Goal: Use online tool/utility: Utilize a website feature to perform a specific function

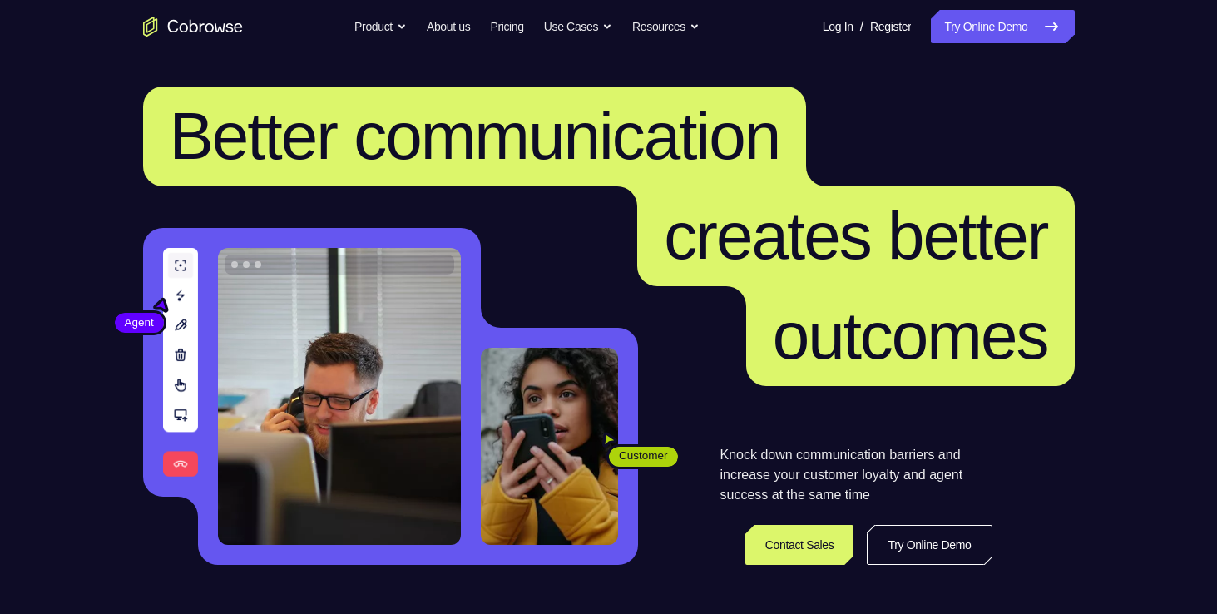
click at [937, 32] on link "Try Online Demo" at bounding box center [1002, 26] width 143 height 33
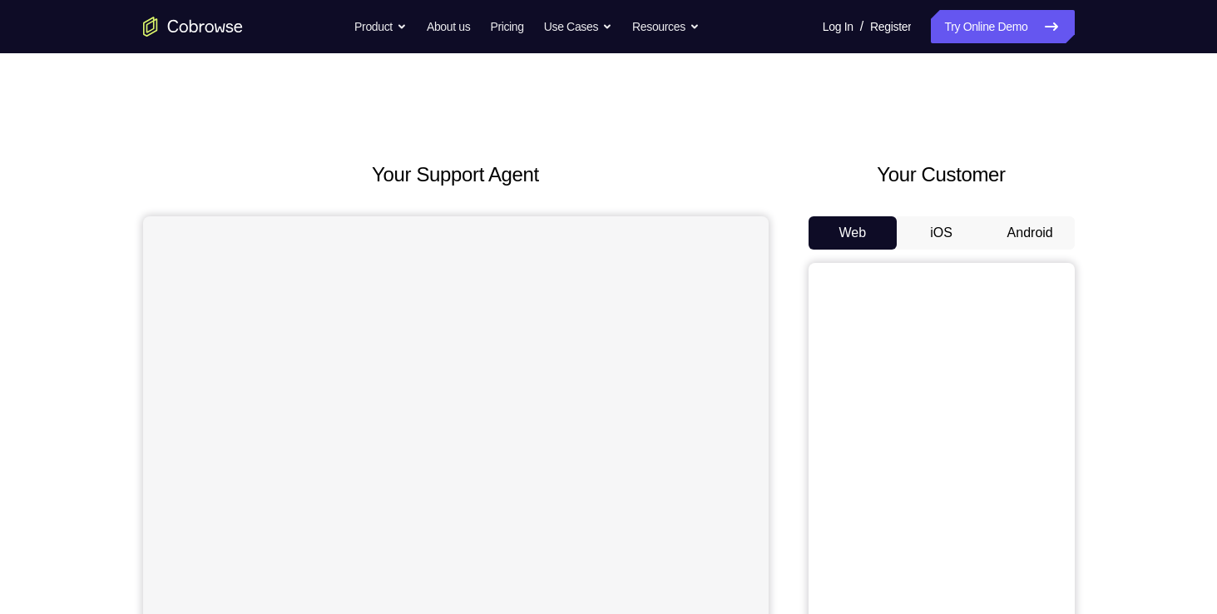
click at [1029, 235] on button "Android" at bounding box center [1030, 232] width 89 height 33
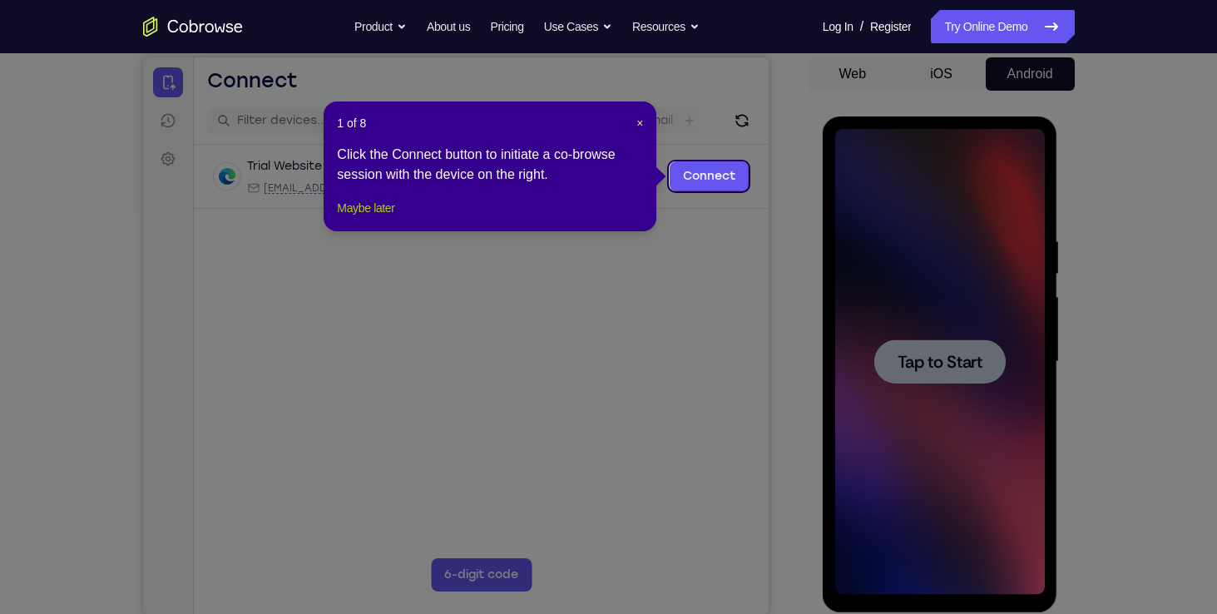
click at [379, 218] on button "Maybe later" at bounding box center [365, 208] width 57 height 20
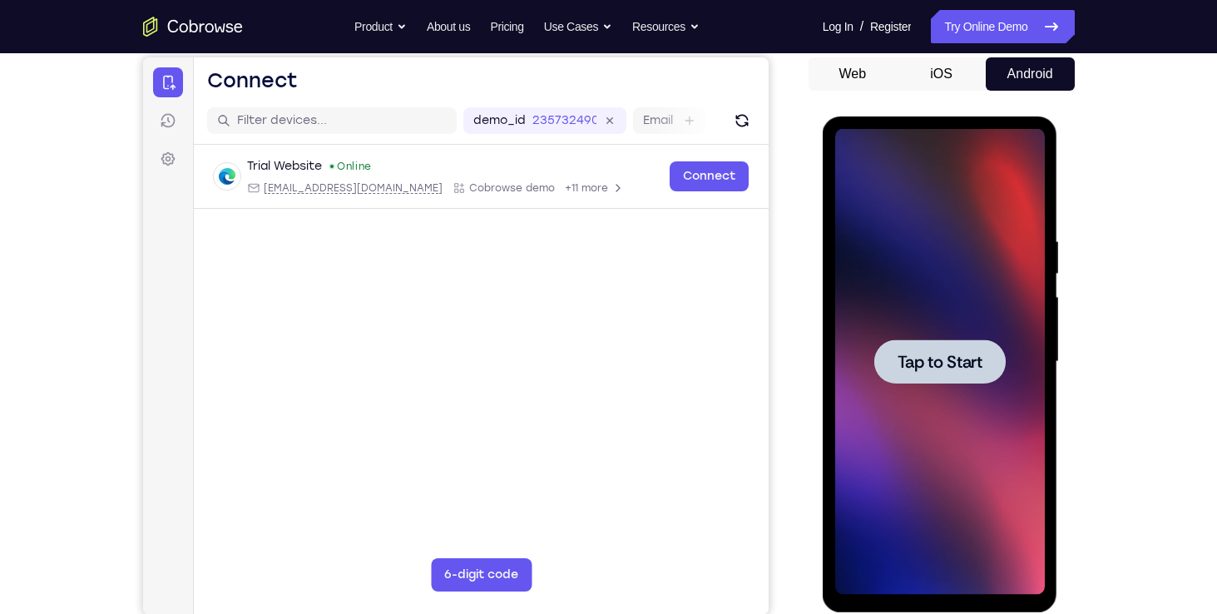
click at [943, 362] on span "Tap to Start" at bounding box center [940, 362] width 85 height 17
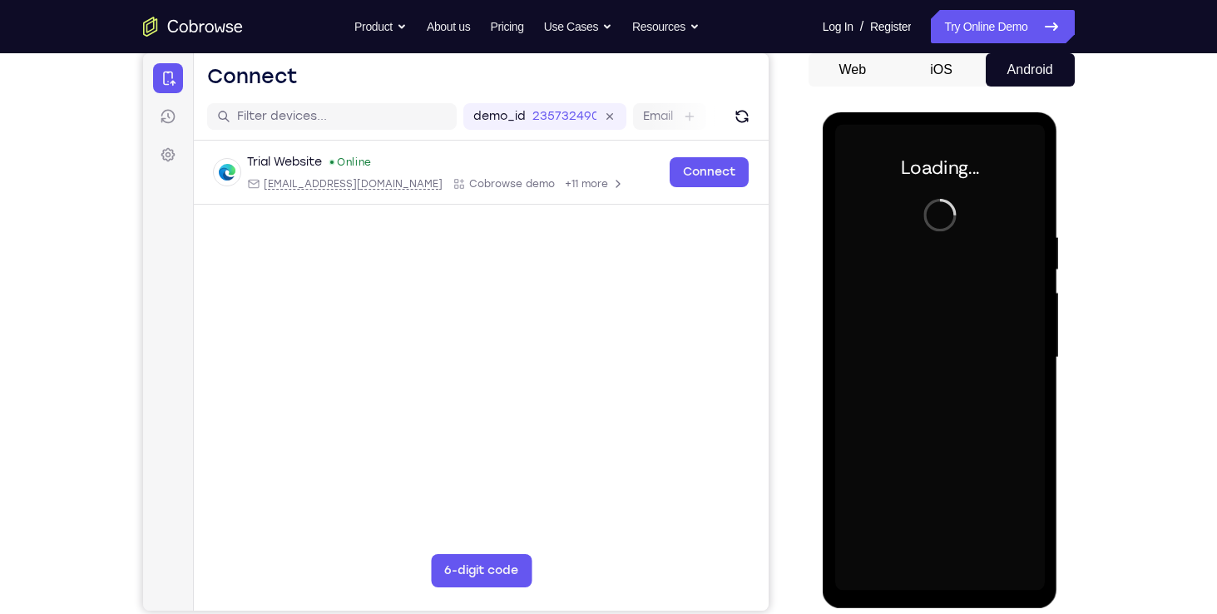
scroll to position [163, 0]
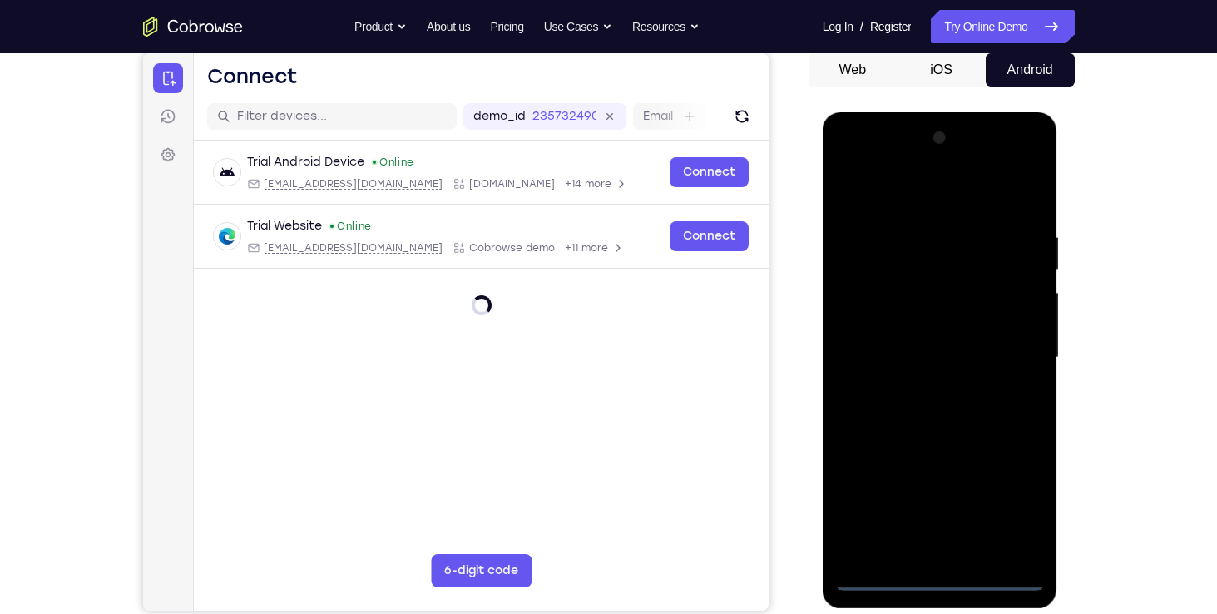
click at [942, 575] on div at bounding box center [940, 358] width 210 height 466
click at [933, 573] on div at bounding box center [940, 358] width 210 height 466
click at [941, 581] on div at bounding box center [940, 358] width 210 height 466
click at [880, 582] on div at bounding box center [940, 358] width 210 height 466
drag, startPoint x: 880, startPoint y: 582, endPoint x: 871, endPoint y: 549, distance: 34.5
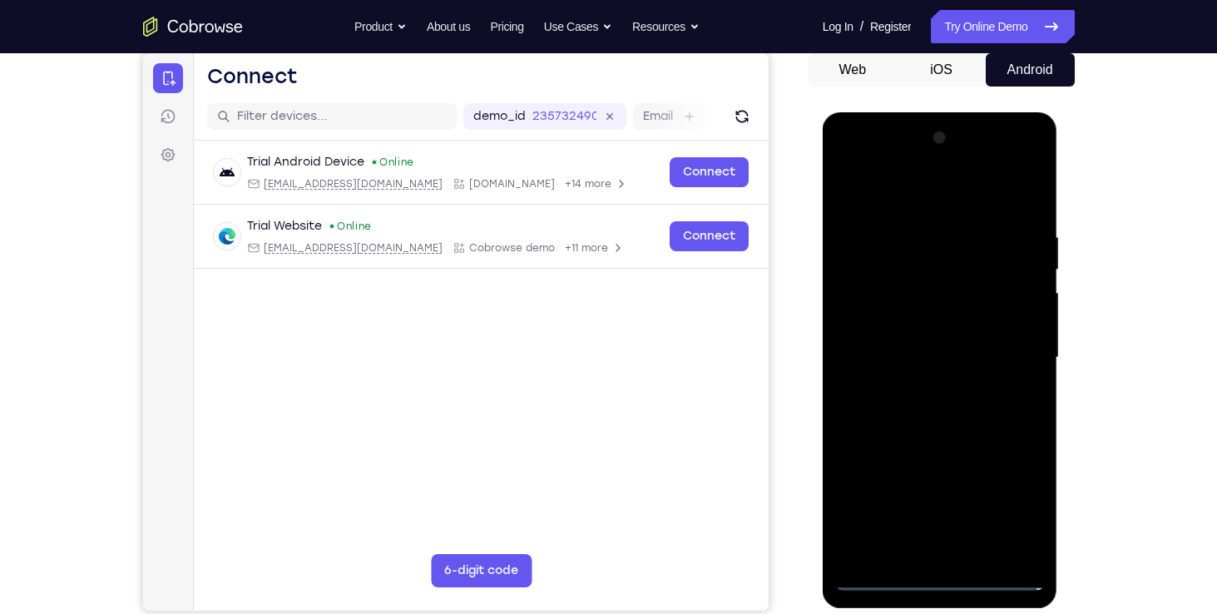
click at [871, 549] on div at bounding box center [940, 358] width 210 height 466
click at [881, 577] on div at bounding box center [940, 358] width 210 height 466
click at [944, 576] on div at bounding box center [940, 358] width 210 height 466
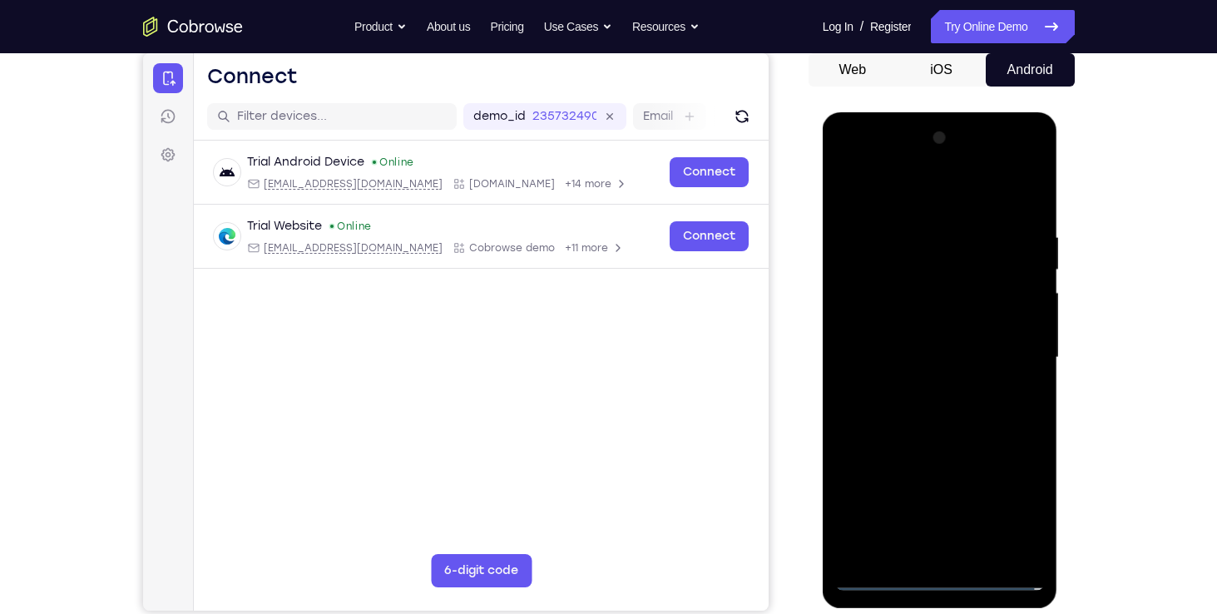
click at [944, 576] on div at bounding box center [940, 358] width 210 height 466
drag, startPoint x: 944, startPoint y: 576, endPoint x: 958, endPoint y: 377, distance: 199.3
click at [958, 377] on div at bounding box center [940, 358] width 210 height 466
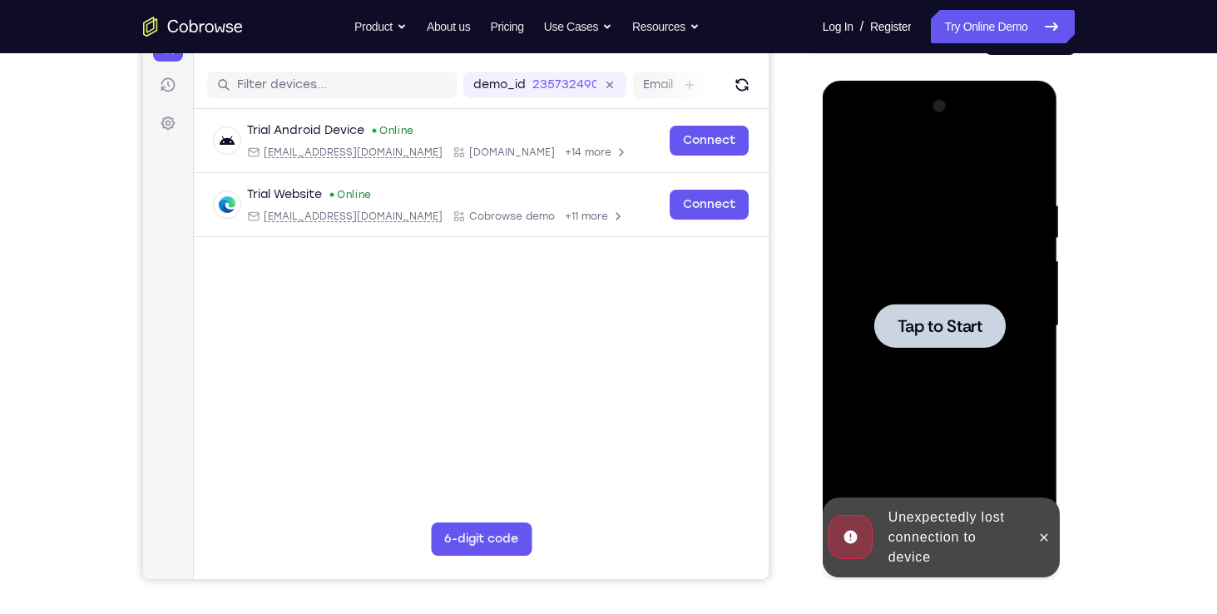
scroll to position [191, 0]
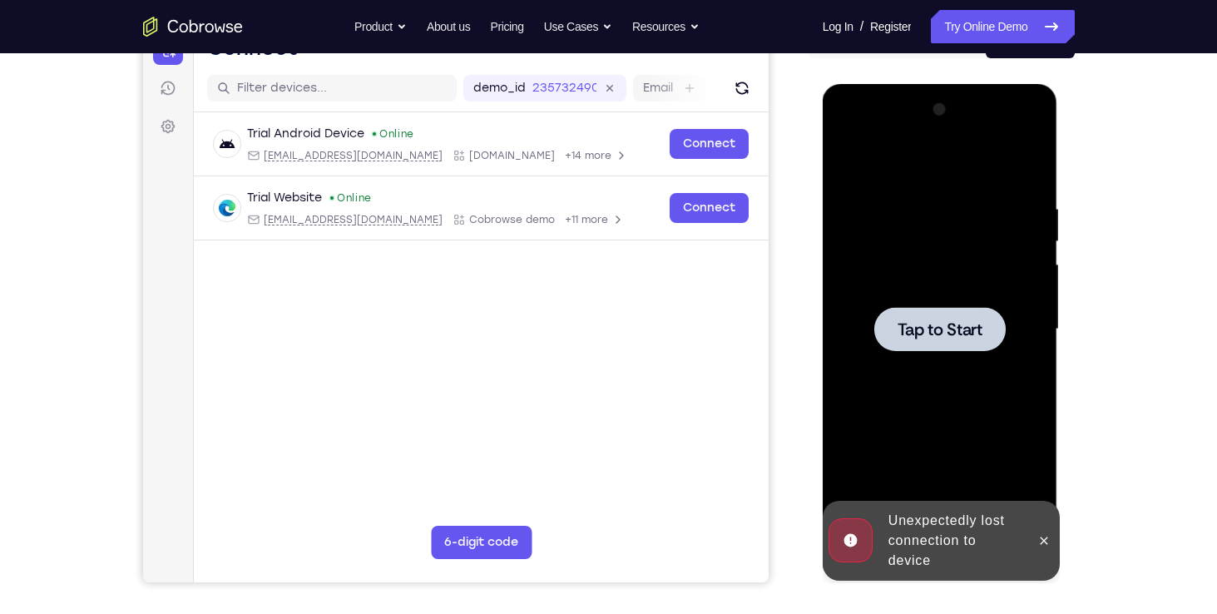
click at [951, 346] on div at bounding box center [940, 329] width 131 height 44
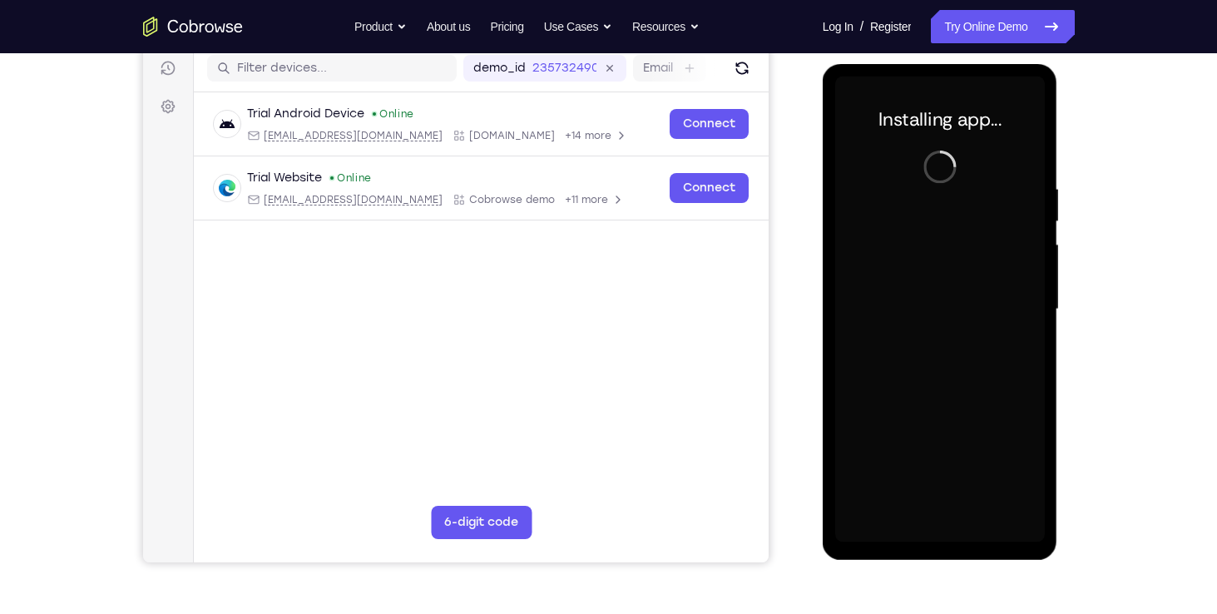
scroll to position [212, 0]
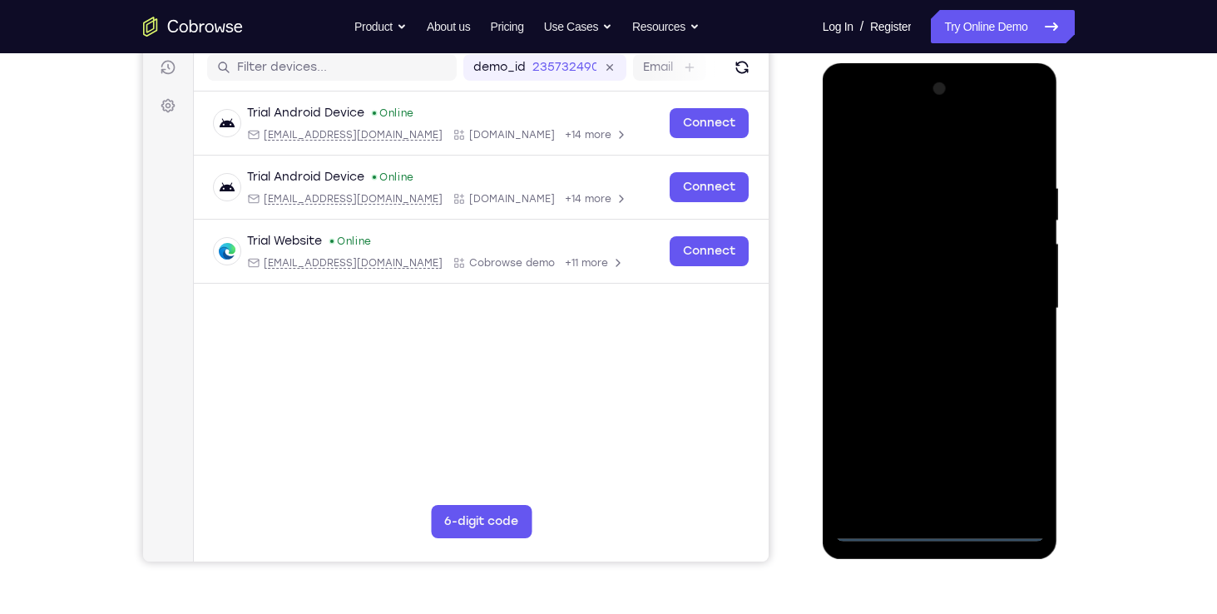
click at [938, 532] on div at bounding box center [940, 309] width 210 height 466
click at [1015, 467] on div at bounding box center [940, 309] width 210 height 466
click at [932, 149] on div at bounding box center [940, 309] width 210 height 466
click at [1009, 305] on div at bounding box center [940, 309] width 210 height 466
click at [924, 337] on div at bounding box center [940, 309] width 210 height 466
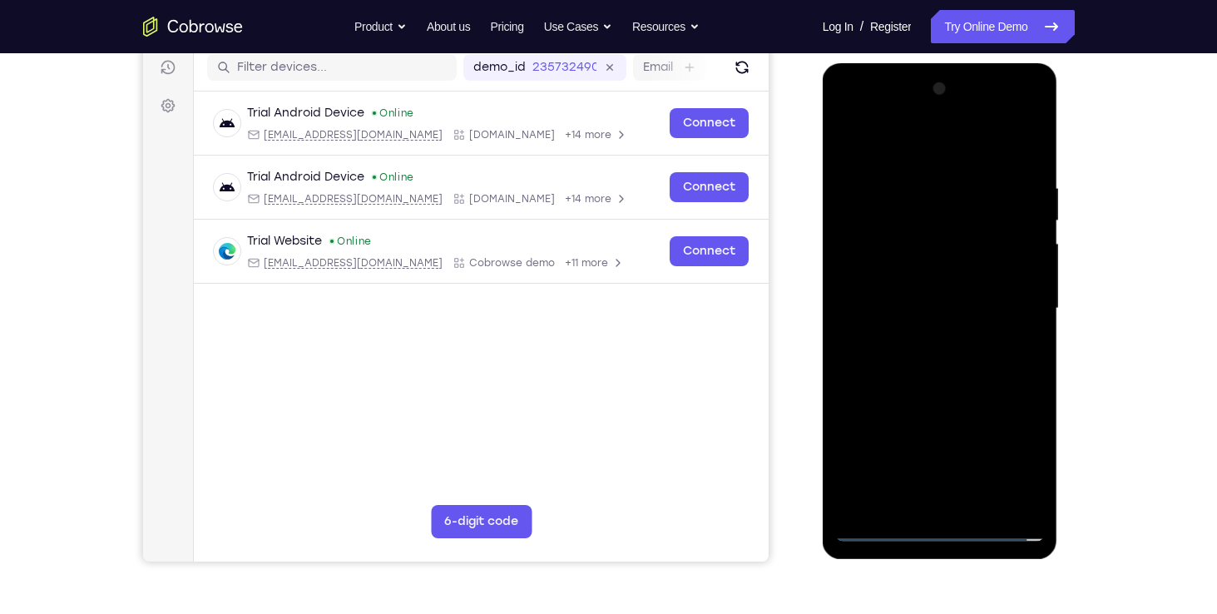
click at [906, 301] on div at bounding box center [940, 309] width 210 height 466
click at [908, 268] on div at bounding box center [940, 309] width 210 height 466
click at [886, 275] on div at bounding box center [940, 309] width 210 height 466
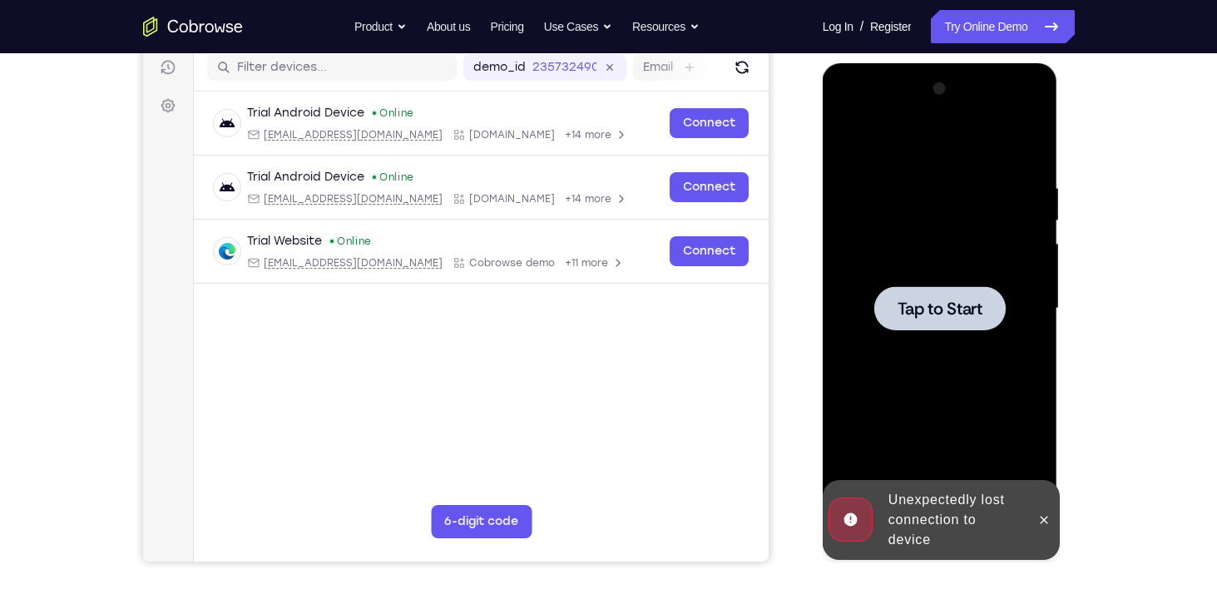
click at [920, 304] on span "Tap to Start" at bounding box center [940, 308] width 85 height 17
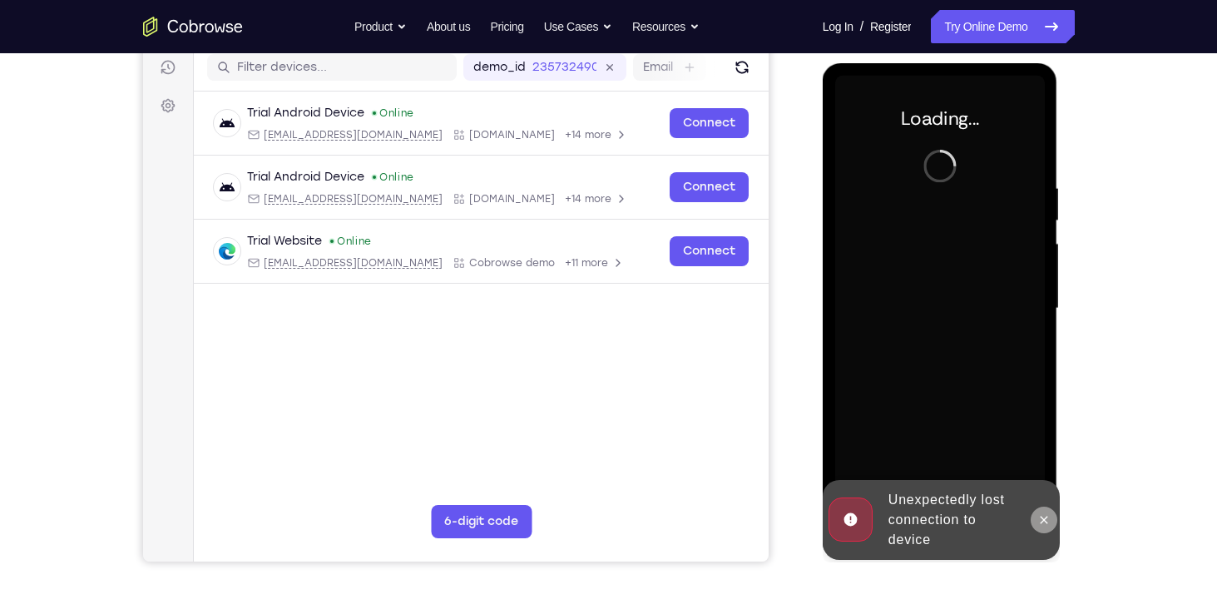
click at [1048, 518] on icon at bounding box center [1044, 519] width 13 height 13
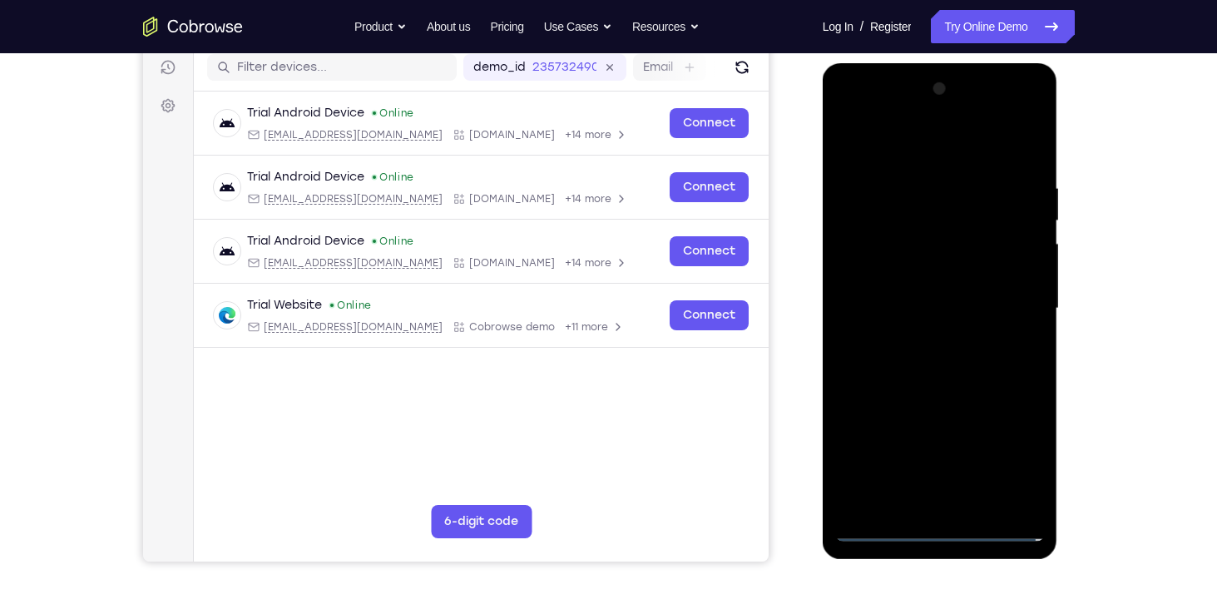
click at [938, 528] on div at bounding box center [940, 309] width 210 height 466
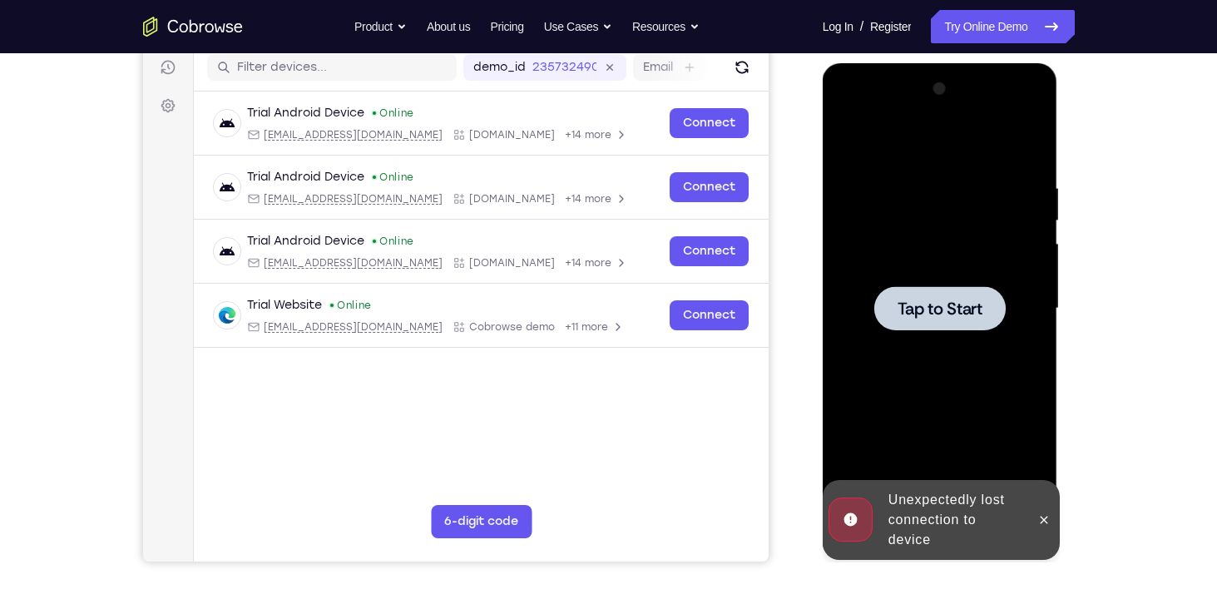
click at [1012, 63] on div "Tap to Start" at bounding box center [940, 63] width 235 height 0
click at [956, 320] on div at bounding box center [940, 308] width 131 height 44
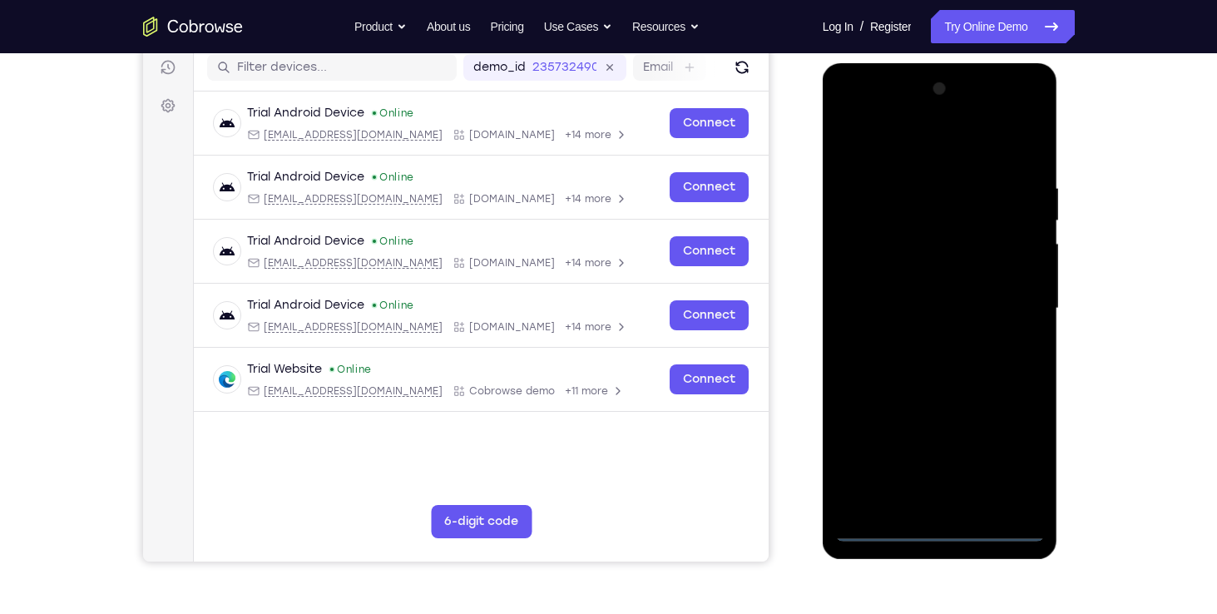
click at [944, 532] on div at bounding box center [940, 309] width 210 height 466
click at [1015, 466] on div at bounding box center [940, 309] width 210 height 466
click at [955, 494] on div at bounding box center [940, 309] width 210 height 466
click at [917, 142] on div at bounding box center [940, 309] width 210 height 466
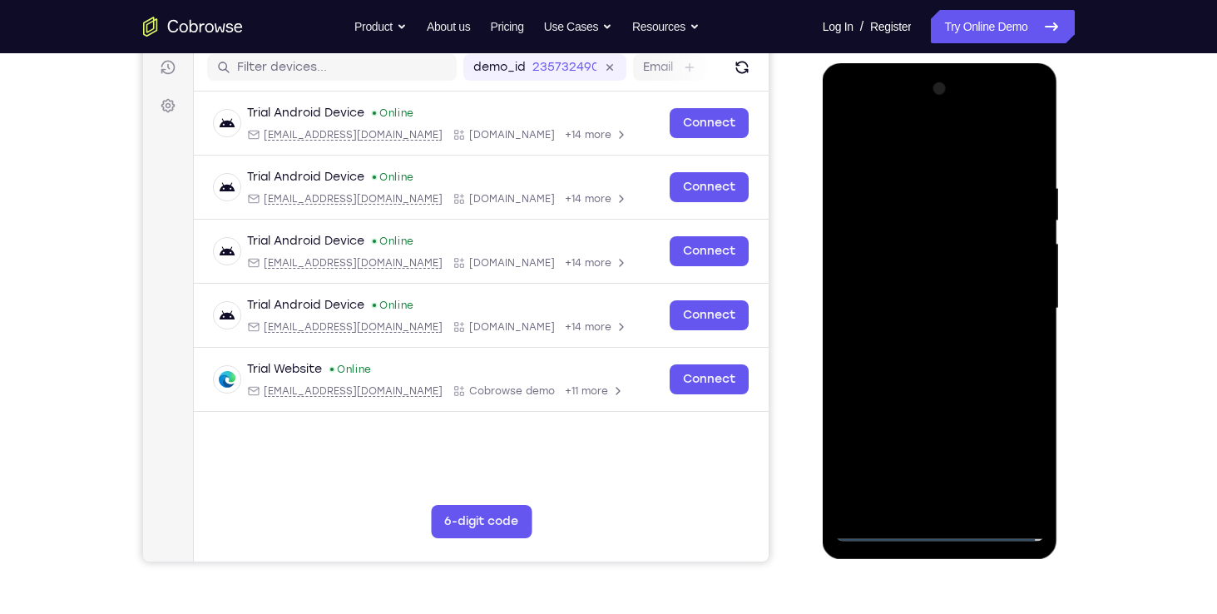
click at [1011, 300] on div at bounding box center [940, 309] width 210 height 466
click at [915, 315] on div at bounding box center [940, 309] width 210 height 466
click at [946, 338] on div at bounding box center [940, 309] width 210 height 466
click at [926, 326] on div at bounding box center [940, 309] width 210 height 466
click at [846, 141] on div at bounding box center [940, 309] width 210 height 466
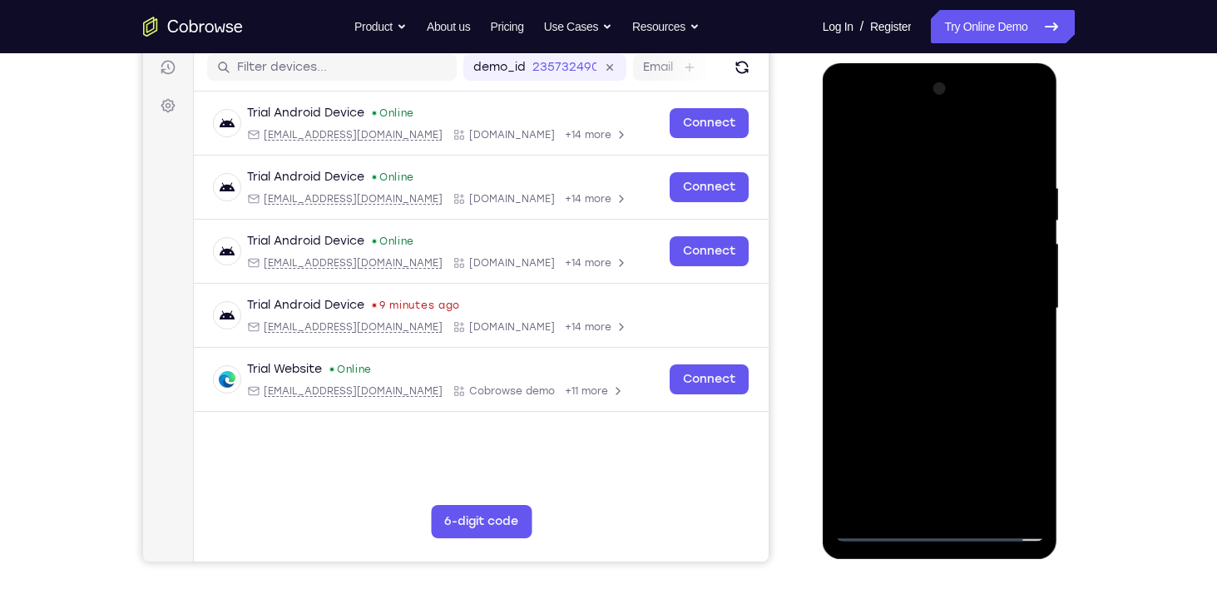
click at [921, 296] on div at bounding box center [940, 309] width 210 height 466
click at [895, 114] on div at bounding box center [940, 309] width 210 height 466
click at [861, 175] on div at bounding box center [940, 309] width 210 height 466
click at [912, 311] on div at bounding box center [940, 309] width 210 height 466
click at [914, 336] on div at bounding box center [940, 309] width 210 height 466
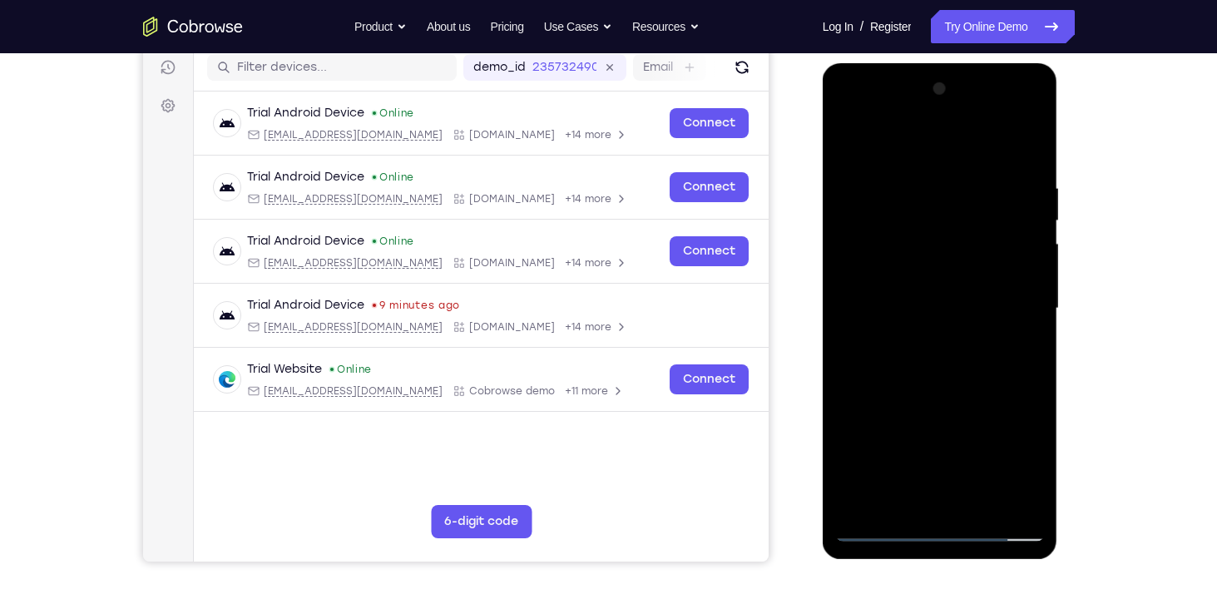
click at [883, 286] on div at bounding box center [940, 309] width 210 height 466
click at [894, 270] on div at bounding box center [940, 309] width 210 height 466
click at [879, 275] on div at bounding box center [940, 309] width 210 height 466
click at [872, 280] on div at bounding box center [940, 309] width 210 height 466
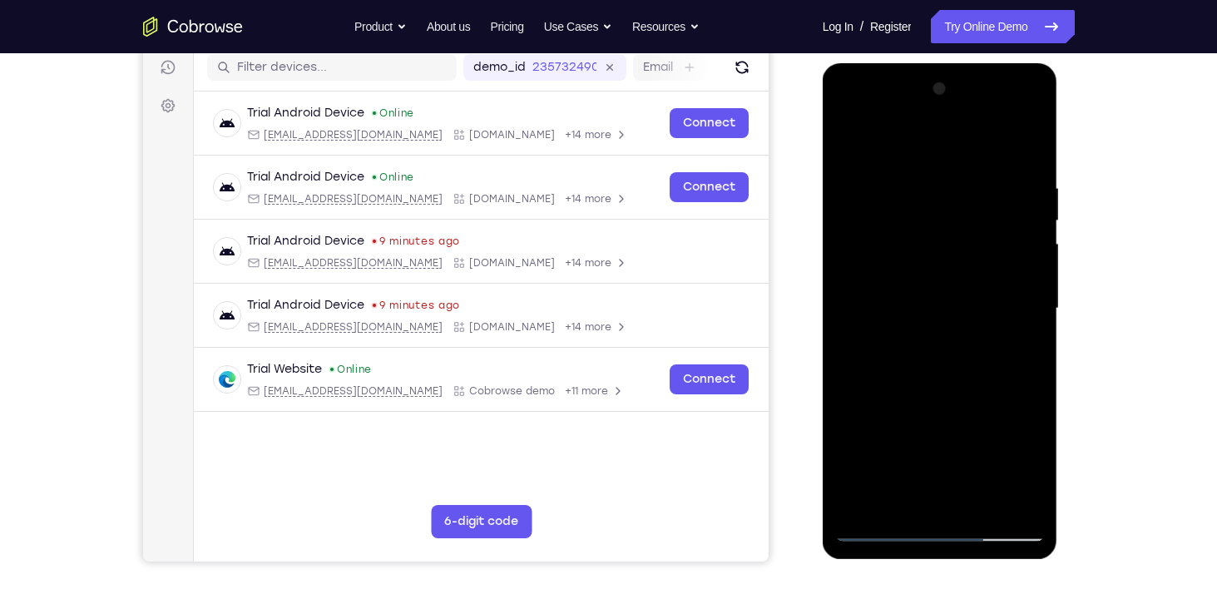
click at [882, 305] on div at bounding box center [940, 309] width 210 height 466
click at [933, 356] on div at bounding box center [940, 309] width 210 height 466
click at [929, 151] on div at bounding box center [940, 309] width 210 height 466
click at [910, 316] on div at bounding box center [940, 309] width 210 height 466
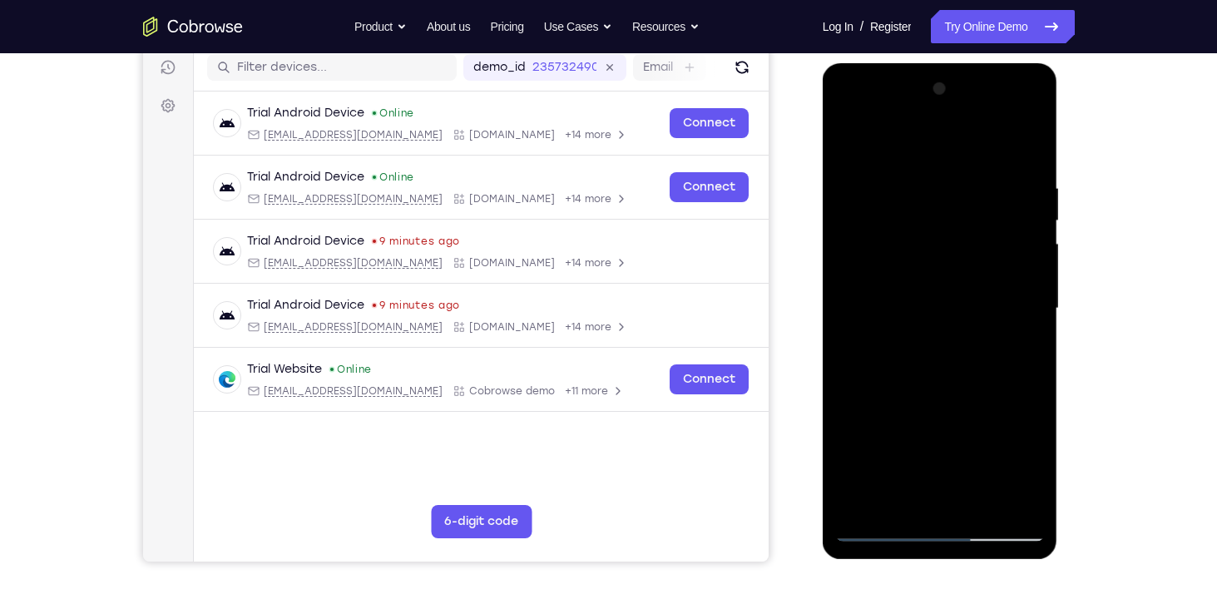
click at [908, 114] on div at bounding box center [940, 309] width 210 height 466
click at [858, 182] on div at bounding box center [940, 309] width 210 height 466
click at [925, 346] on div at bounding box center [940, 309] width 210 height 466
click at [885, 294] on div at bounding box center [940, 309] width 210 height 466
click at [887, 320] on div at bounding box center [940, 309] width 210 height 466
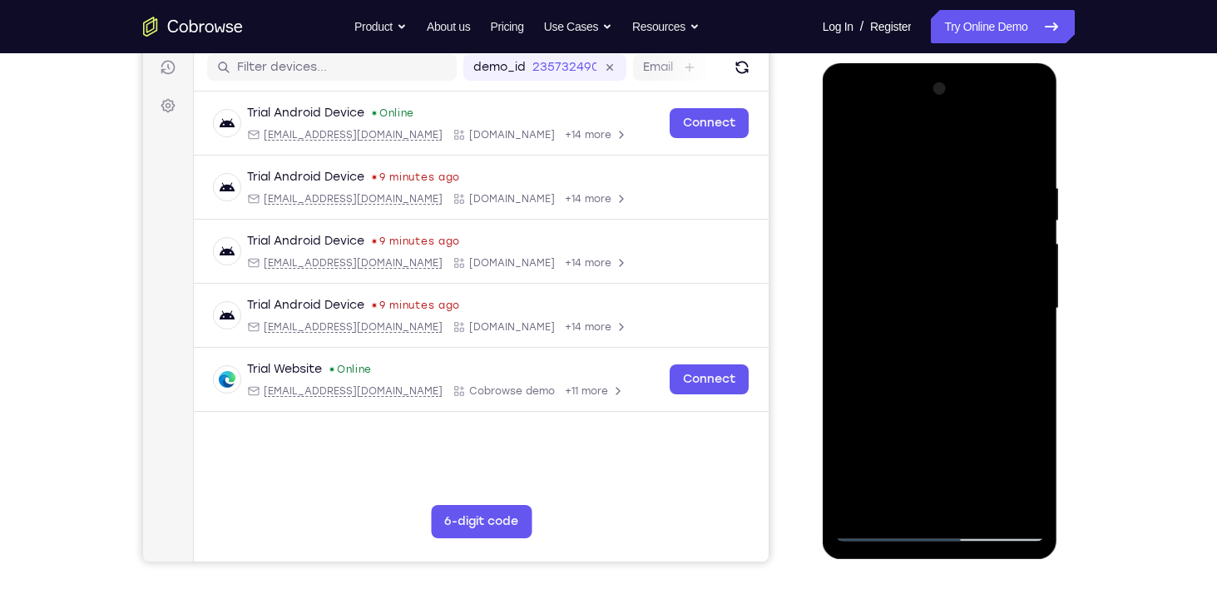
click at [895, 269] on div at bounding box center [940, 309] width 210 height 466
click at [894, 276] on div at bounding box center [940, 309] width 210 height 466
click at [1025, 276] on div at bounding box center [940, 309] width 210 height 466
click at [944, 310] on div at bounding box center [940, 309] width 210 height 466
click at [951, 354] on div at bounding box center [940, 309] width 210 height 466
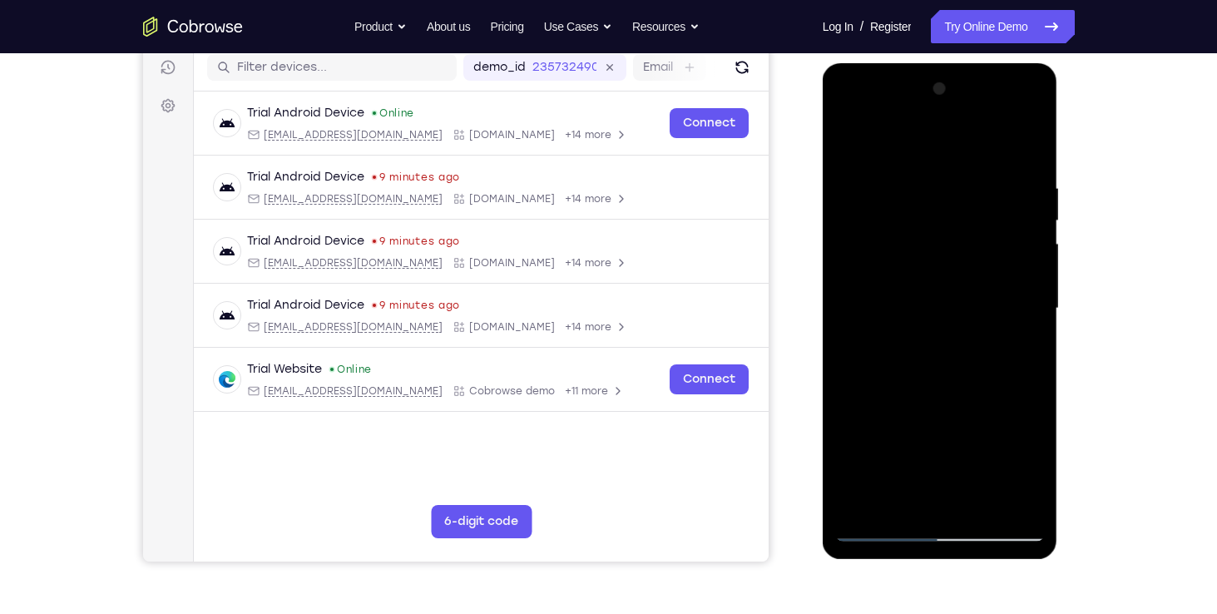
click at [926, 323] on div at bounding box center [940, 309] width 210 height 466
click at [893, 232] on div at bounding box center [940, 309] width 210 height 466
click at [894, 253] on div at bounding box center [940, 309] width 210 height 466
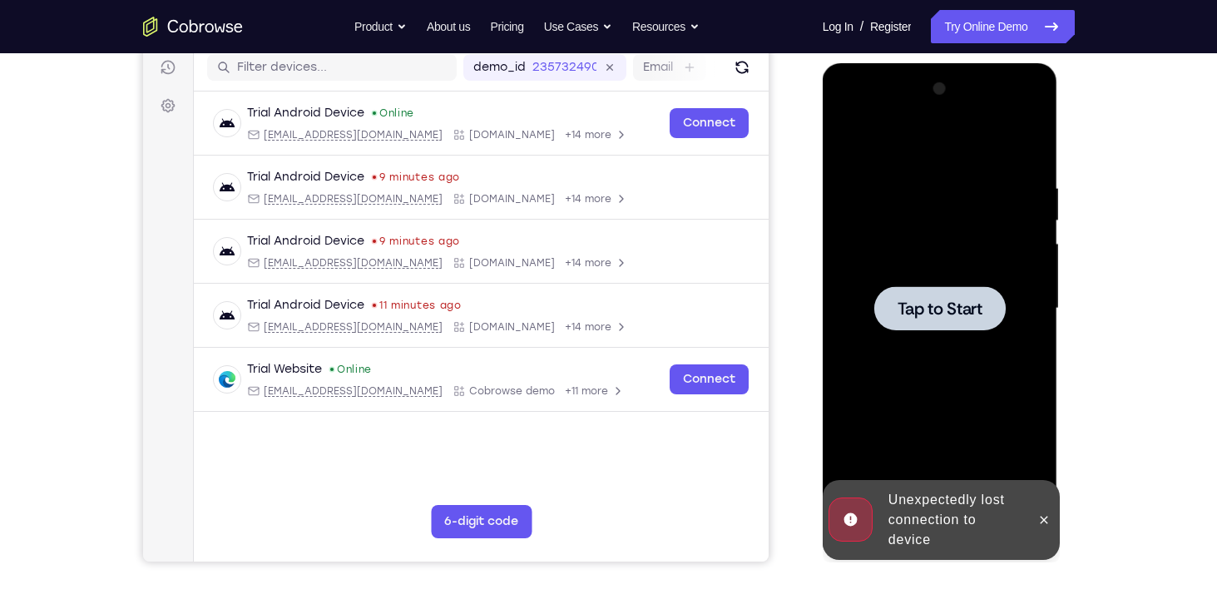
click at [924, 305] on span "Tap to Start" at bounding box center [940, 308] width 85 height 17
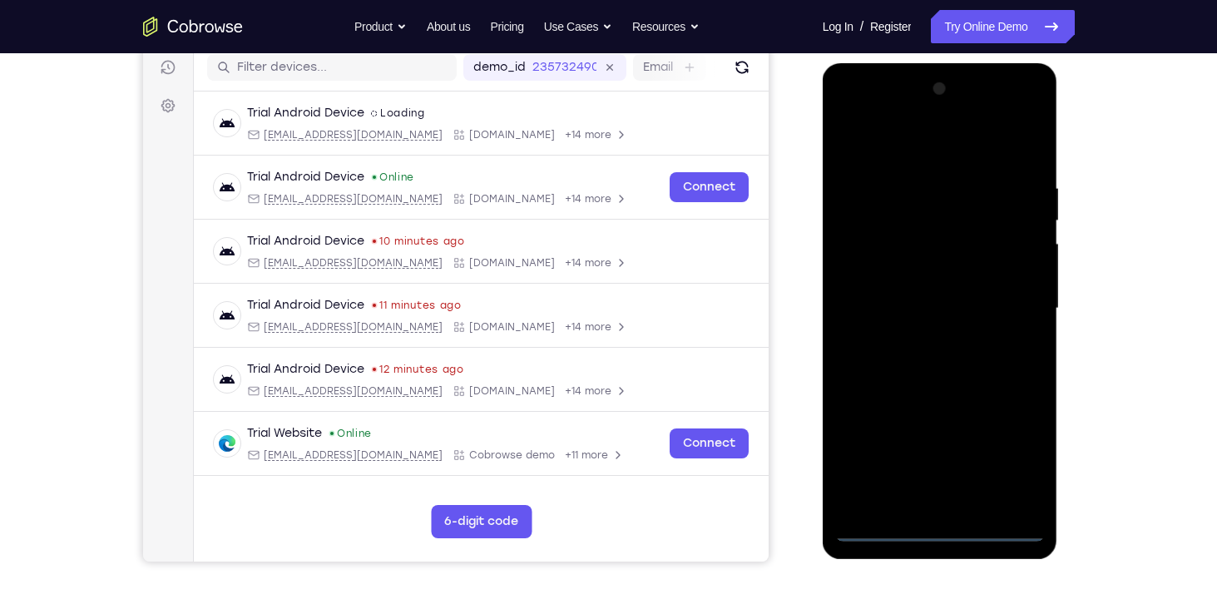
click at [944, 526] on div at bounding box center [940, 309] width 210 height 466
click at [1007, 449] on div at bounding box center [940, 309] width 210 height 466
click at [894, 138] on div at bounding box center [940, 309] width 210 height 466
click at [873, 258] on div at bounding box center [940, 309] width 210 height 466
click at [895, 312] on div at bounding box center [940, 309] width 210 height 466
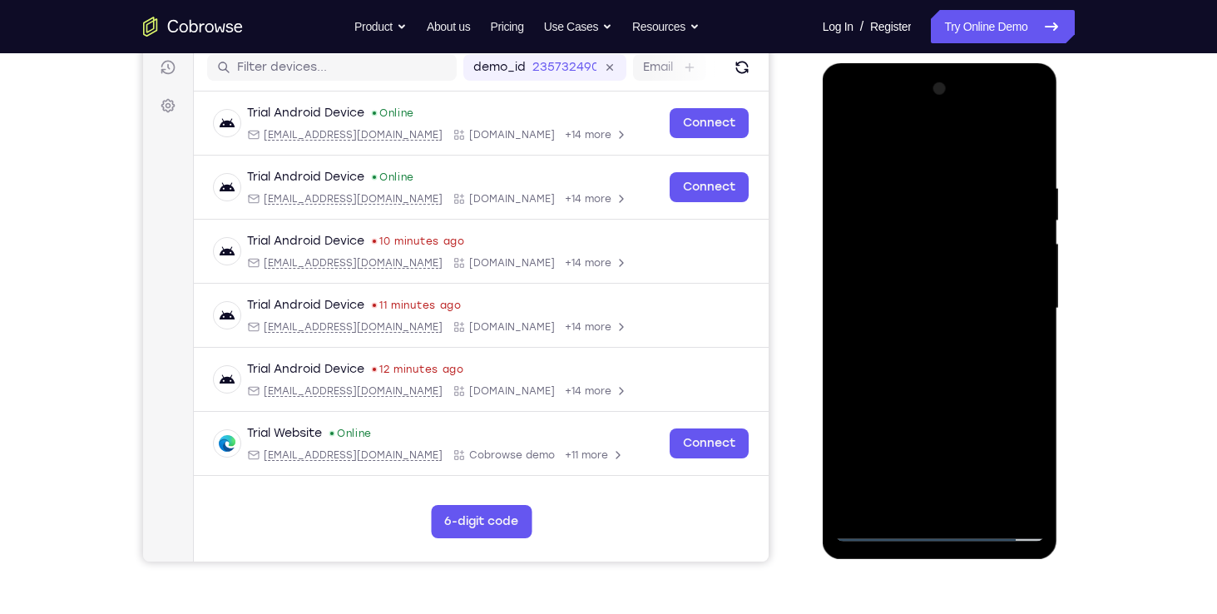
click at [892, 301] on div at bounding box center [940, 309] width 210 height 466
click at [934, 325] on div at bounding box center [940, 309] width 210 height 466
click at [902, 181] on div at bounding box center [940, 309] width 210 height 466
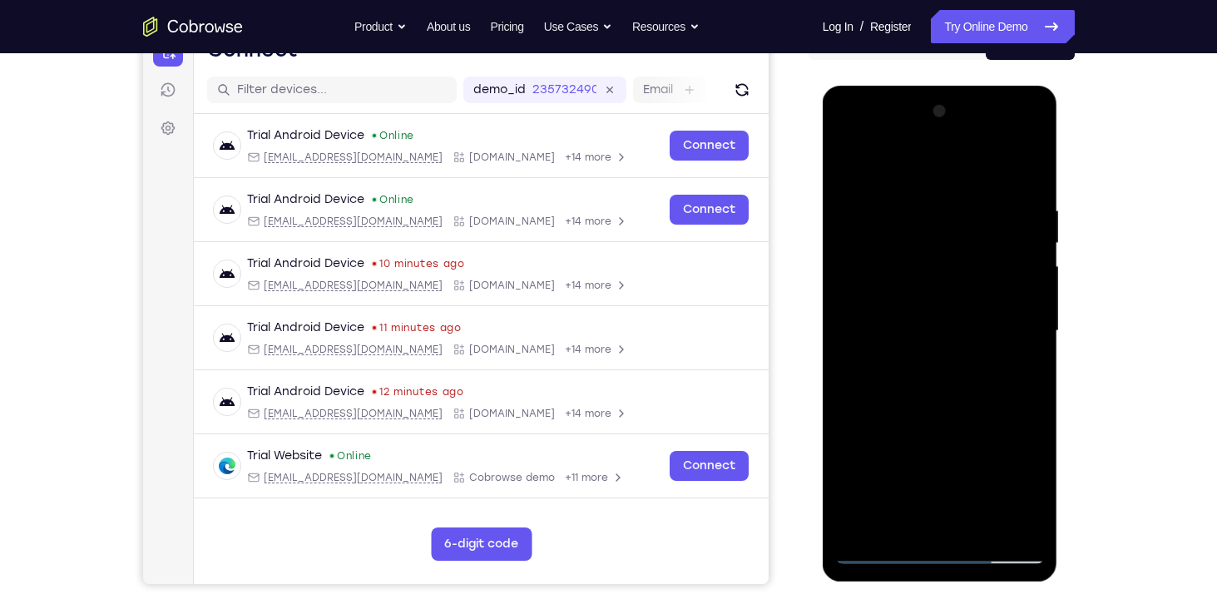
scroll to position [191, 0]
click at [911, 341] on div at bounding box center [940, 330] width 210 height 466
click at [848, 379] on div at bounding box center [940, 330] width 210 height 466
click at [855, 377] on div at bounding box center [940, 330] width 210 height 466
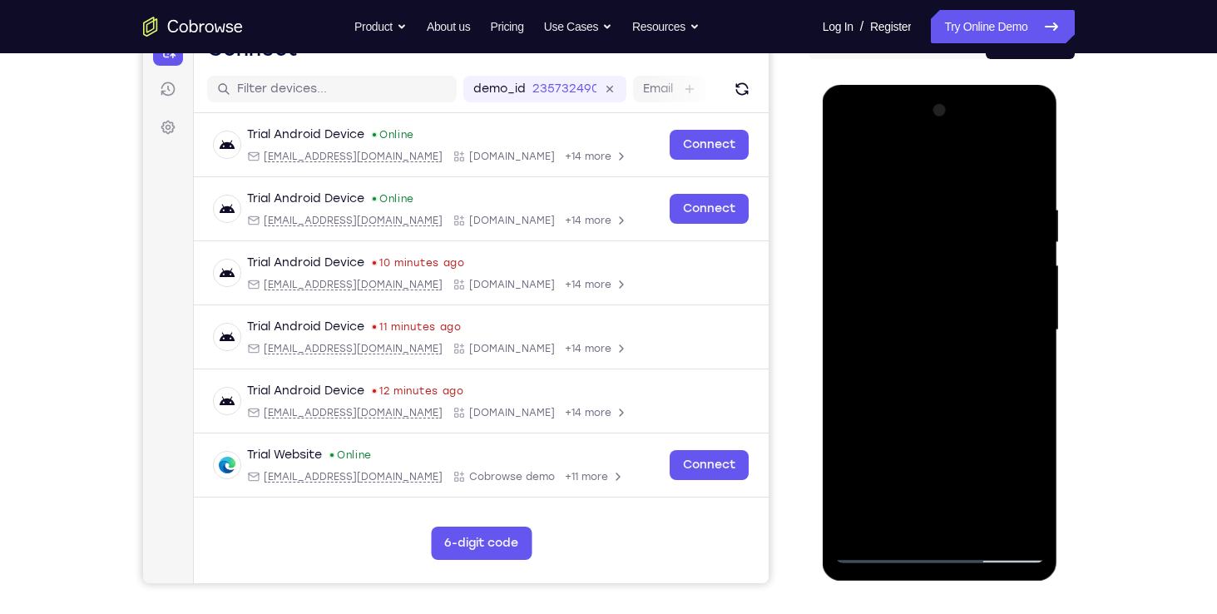
click at [912, 260] on div at bounding box center [940, 330] width 210 height 466
click at [885, 137] on div at bounding box center [940, 330] width 210 height 466
click at [907, 191] on div at bounding box center [940, 330] width 210 height 466
click at [869, 267] on div at bounding box center [940, 330] width 210 height 466
click at [922, 364] on div at bounding box center [940, 330] width 210 height 466
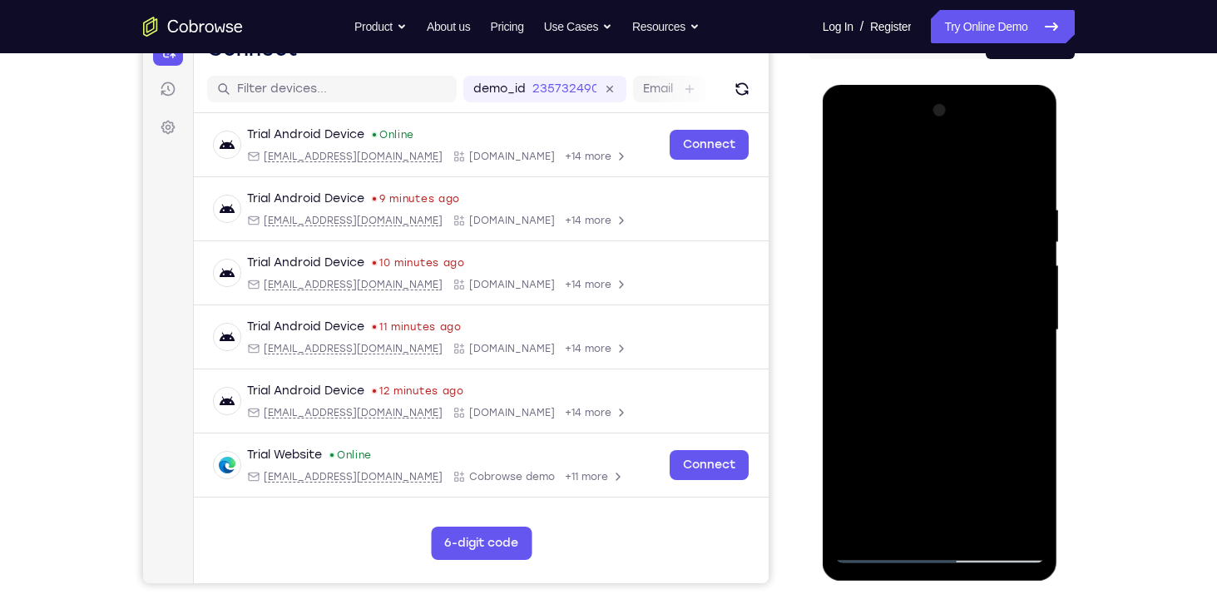
click at [932, 308] on div at bounding box center [940, 330] width 210 height 466
click at [885, 293] on div at bounding box center [940, 330] width 210 height 466
click at [908, 334] on div at bounding box center [940, 330] width 210 height 466
click at [1070, 371] on div at bounding box center [942, 328] width 266 height 512
click at [881, 546] on div at bounding box center [940, 330] width 210 height 466
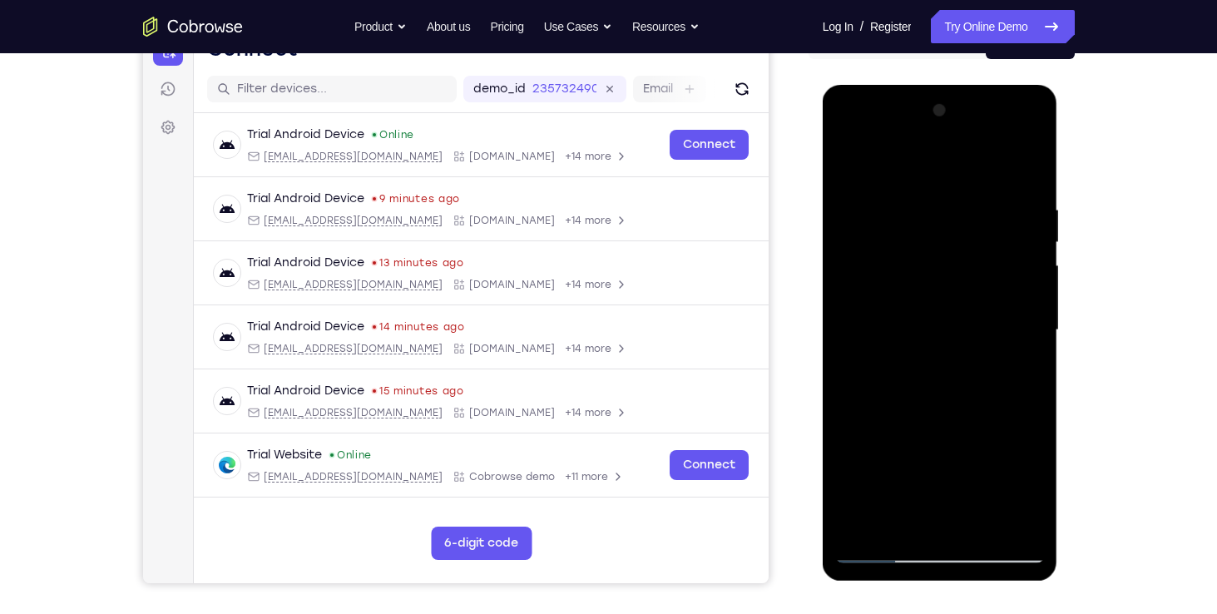
click at [883, 546] on div at bounding box center [940, 330] width 210 height 466
click at [923, 362] on div at bounding box center [940, 330] width 210 height 466
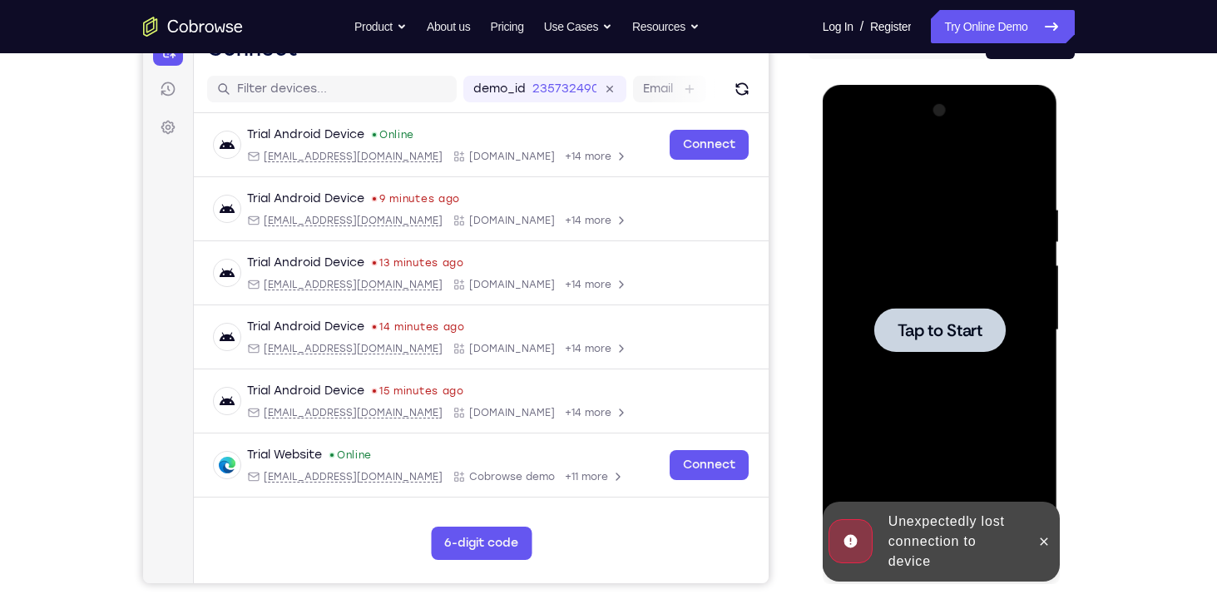
click at [918, 364] on div at bounding box center [940, 330] width 210 height 466
click at [1044, 546] on icon at bounding box center [1044, 541] width 13 height 13
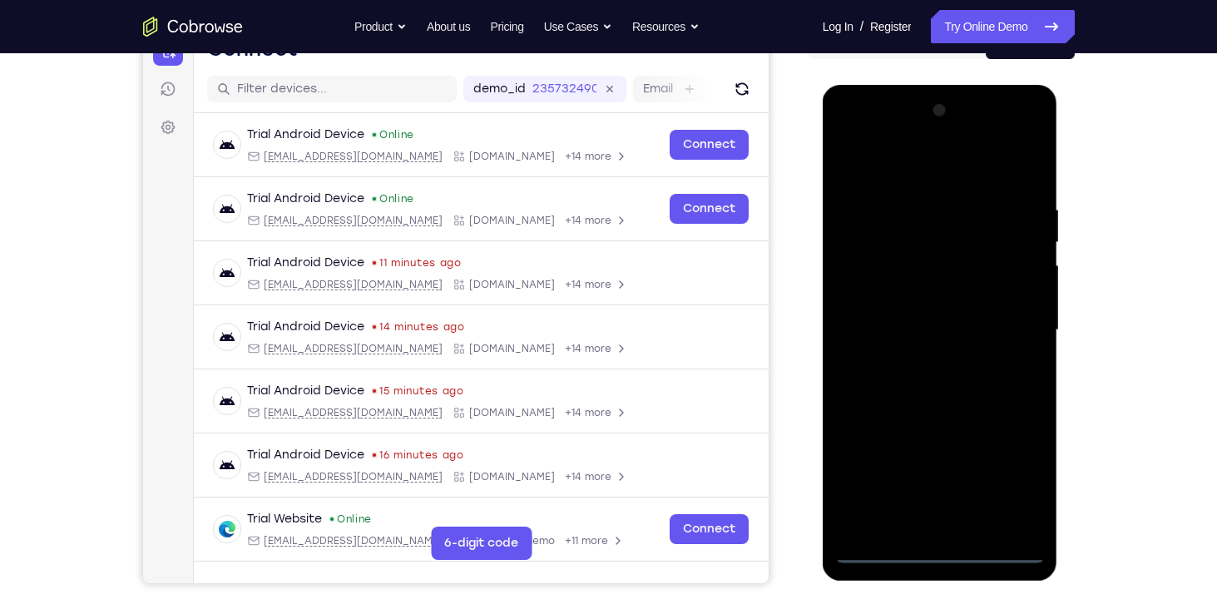
click at [941, 551] on div at bounding box center [940, 330] width 210 height 466
click at [1008, 480] on div at bounding box center [940, 330] width 210 height 466
click at [931, 164] on div at bounding box center [940, 330] width 210 height 466
click at [1014, 320] on div at bounding box center [940, 330] width 210 height 466
click at [919, 360] on div at bounding box center [940, 330] width 210 height 466
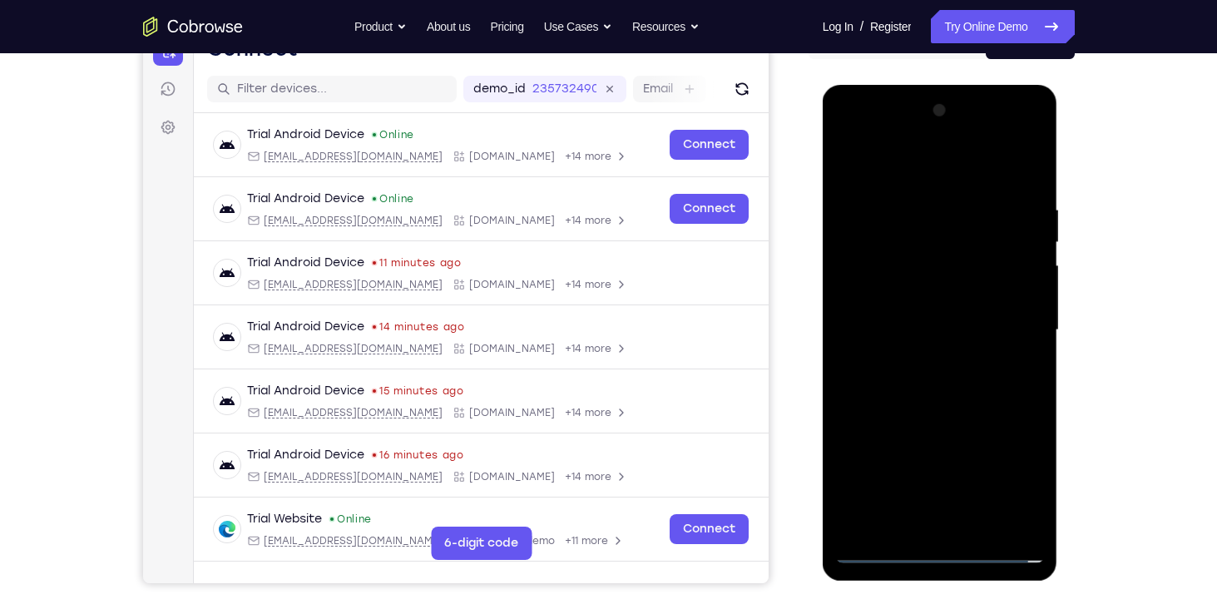
click at [908, 322] on div at bounding box center [940, 330] width 210 height 466
click at [881, 300] on div at bounding box center [940, 330] width 210 height 466
click at [880, 321] on div at bounding box center [940, 330] width 210 height 466
click at [922, 381] on div at bounding box center [940, 330] width 210 height 466
click at [880, 320] on div at bounding box center [940, 330] width 210 height 466
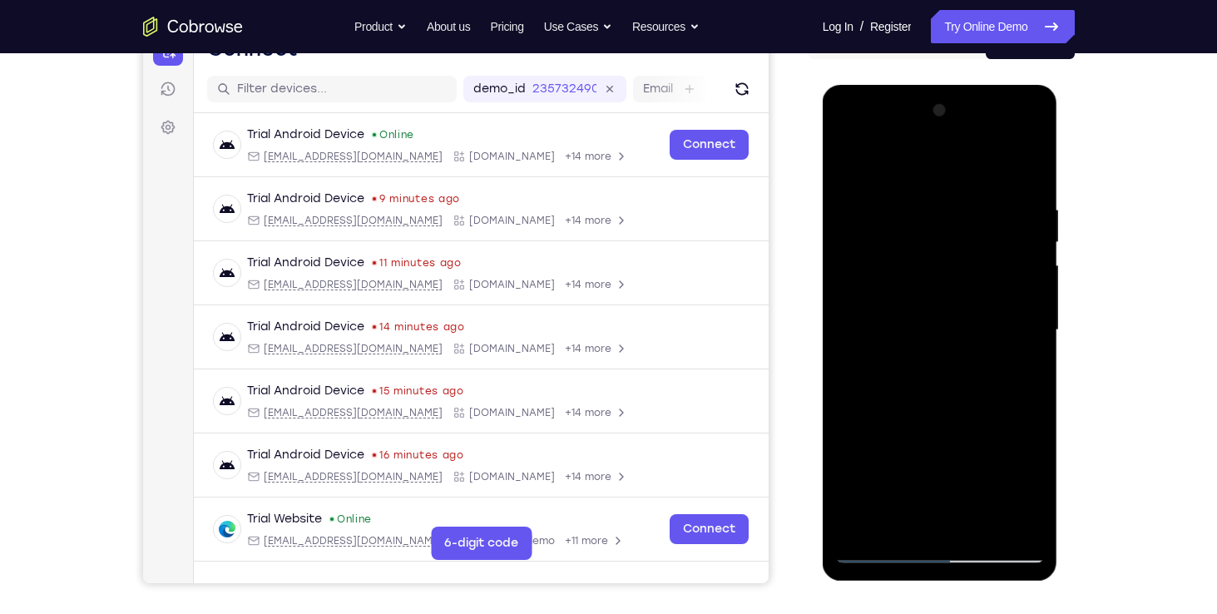
click at [967, 384] on div at bounding box center [940, 330] width 210 height 466
click at [1023, 190] on div at bounding box center [940, 330] width 210 height 466
click at [900, 523] on div at bounding box center [940, 330] width 210 height 466
click at [942, 165] on div at bounding box center [940, 330] width 210 height 466
click at [926, 221] on div at bounding box center [940, 330] width 210 height 466
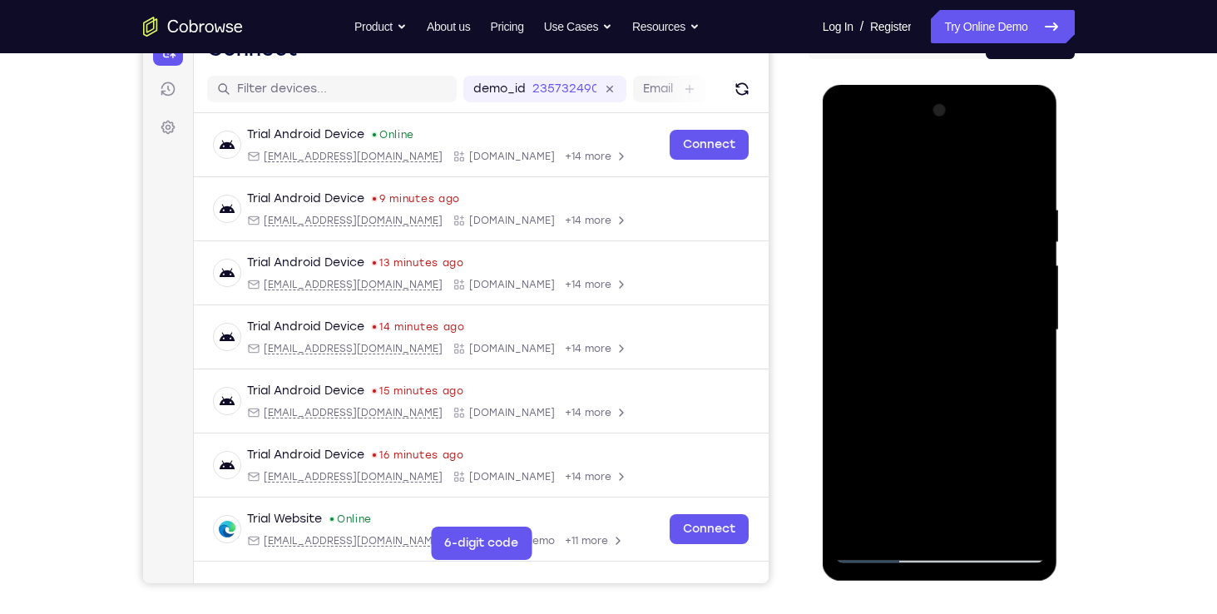
click at [848, 161] on div at bounding box center [940, 330] width 210 height 466
click at [888, 196] on div at bounding box center [940, 330] width 210 height 466
click at [958, 226] on div at bounding box center [940, 330] width 210 height 466
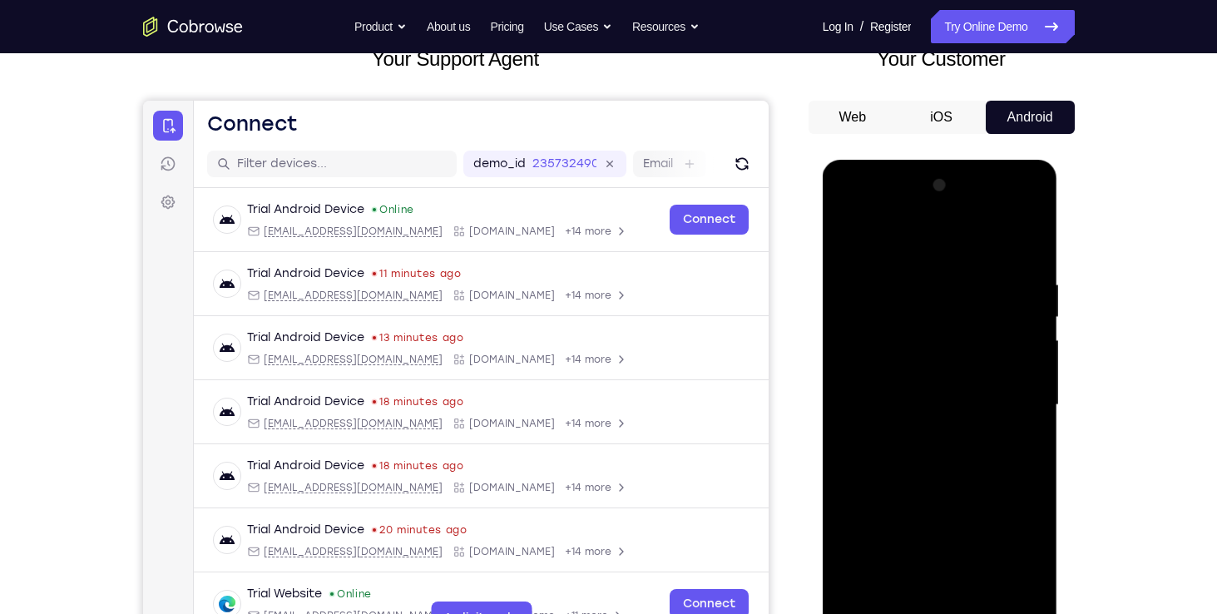
scroll to position [115, 0]
click at [939, 117] on button "iOS" at bounding box center [941, 118] width 89 height 33
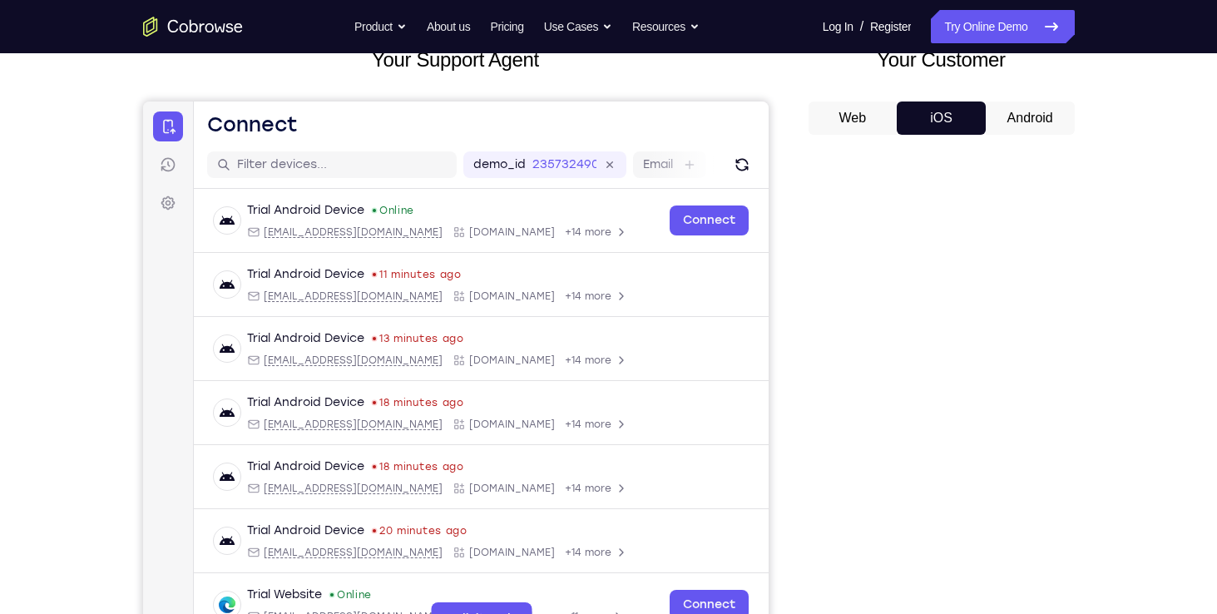
click at [999, 110] on button "Android" at bounding box center [1030, 118] width 89 height 33
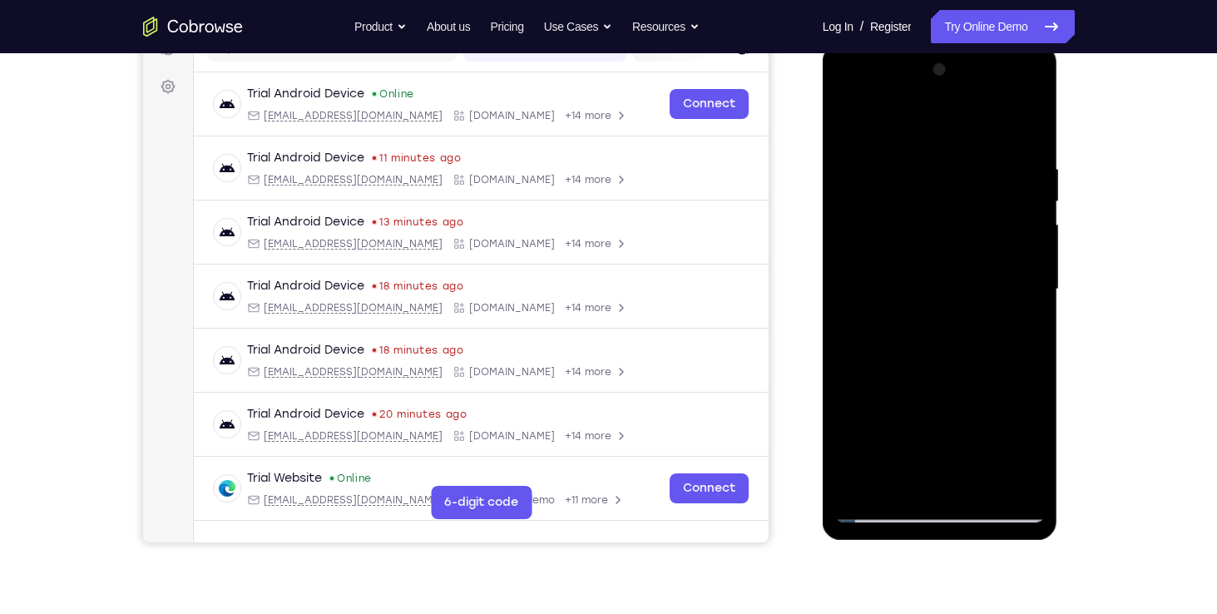
scroll to position [0, 0]
click at [984, 487] on div at bounding box center [940, 290] width 210 height 466
click at [941, 384] on div at bounding box center [940, 290] width 210 height 466
click at [881, 510] on div at bounding box center [940, 290] width 210 height 466
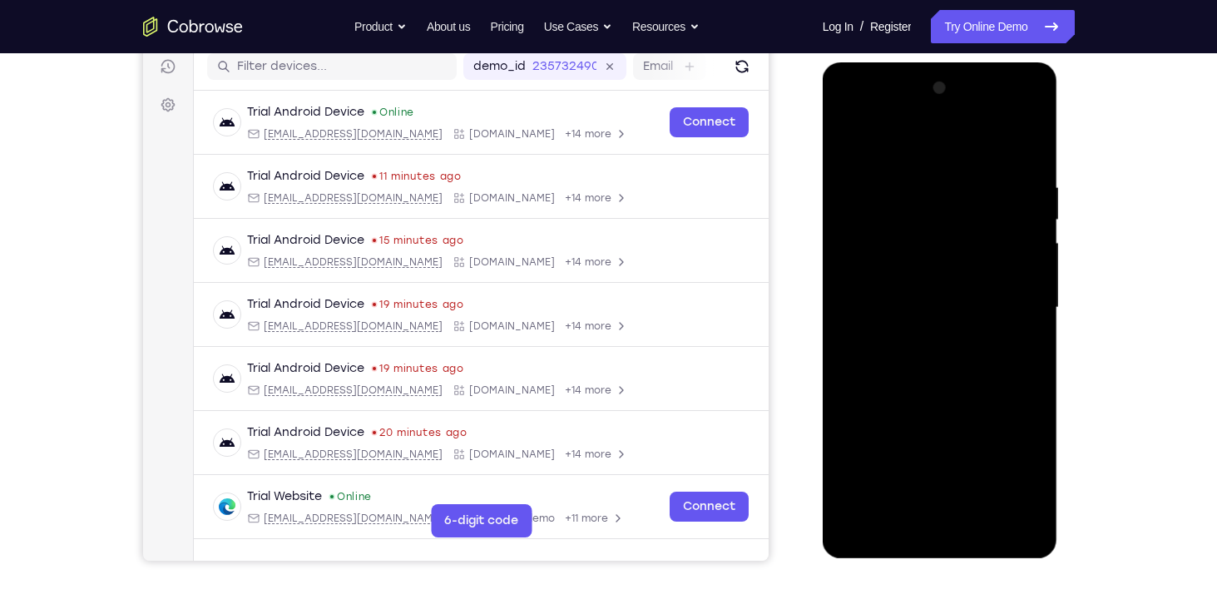
scroll to position [212, 0]
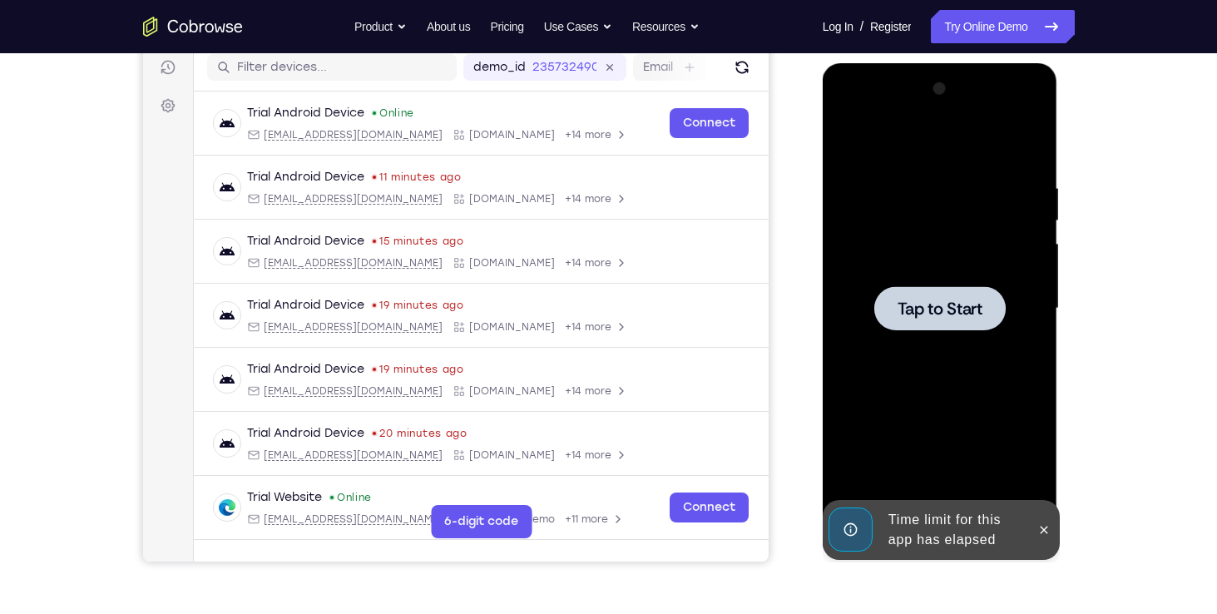
click at [951, 303] on span "Tap to Start" at bounding box center [940, 308] width 85 height 17
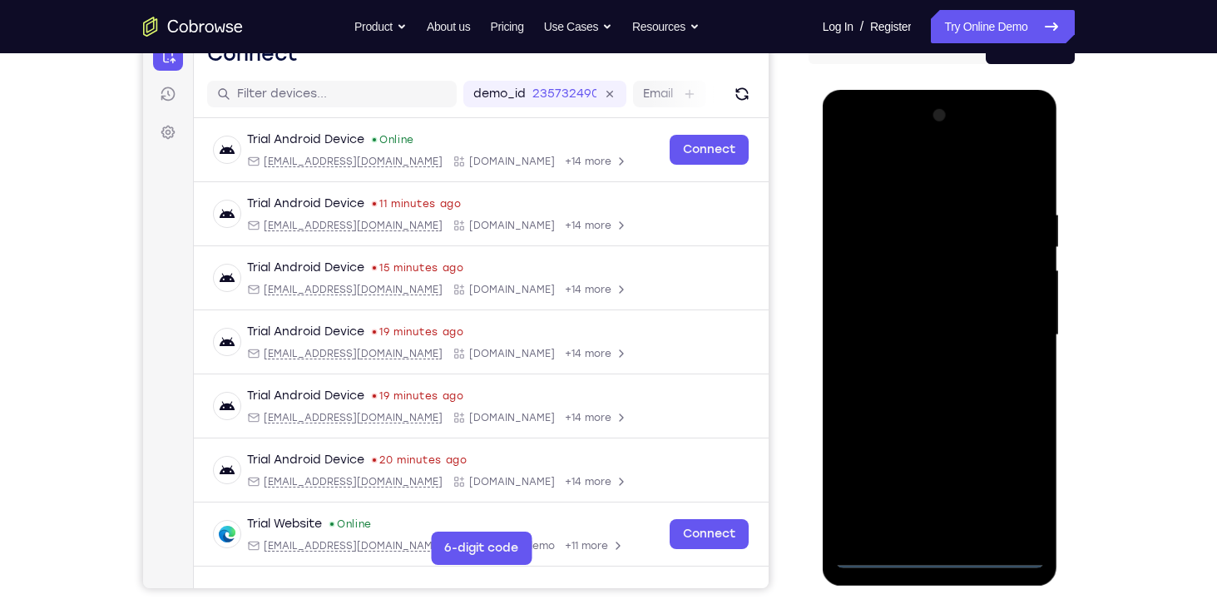
scroll to position [251, 0]
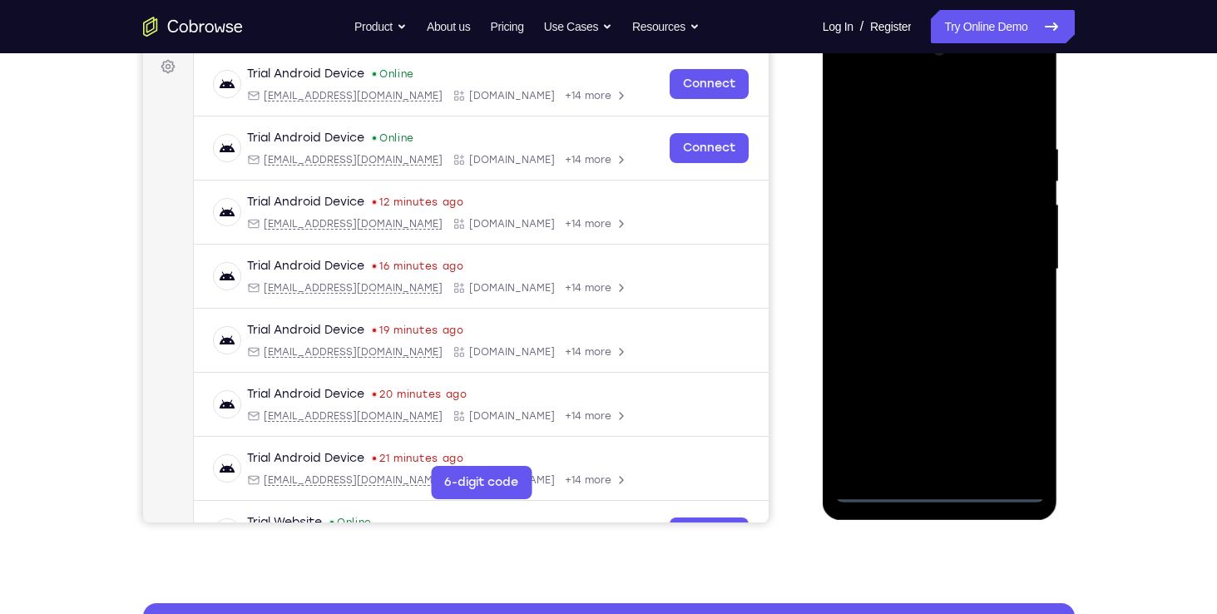
click at [938, 488] on div at bounding box center [940, 270] width 210 height 466
click at [1015, 419] on div at bounding box center [940, 270] width 210 height 466
click at [900, 111] on div at bounding box center [940, 270] width 210 height 466
click at [891, 111] on div at bounding box center [940, 270] width 210 height 466
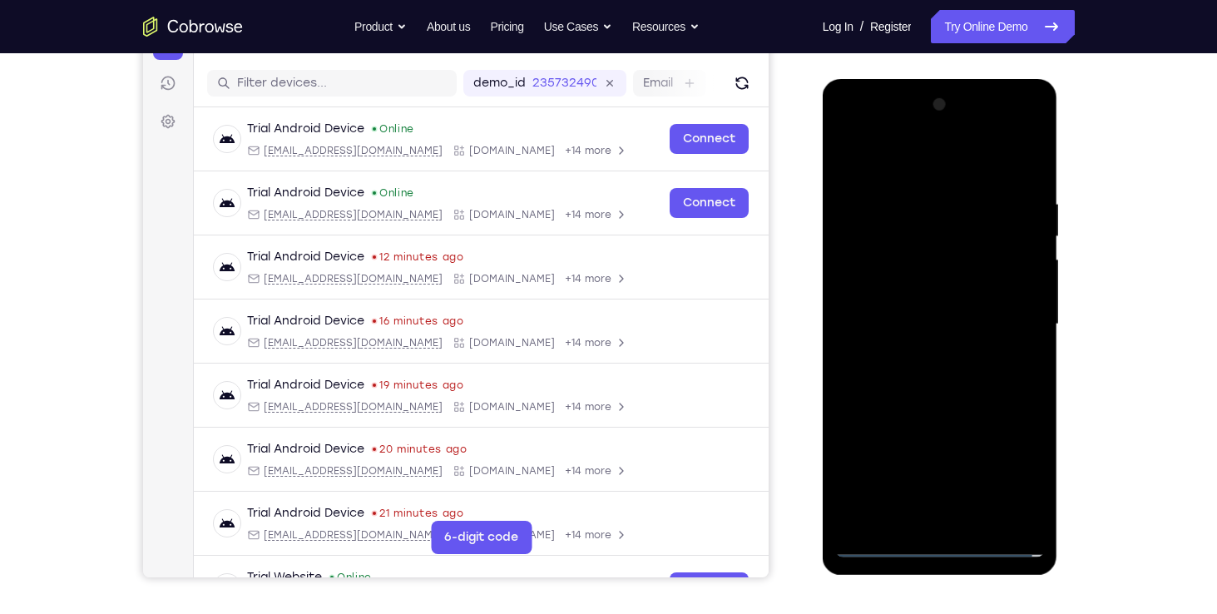
scroll to position [193, 0]
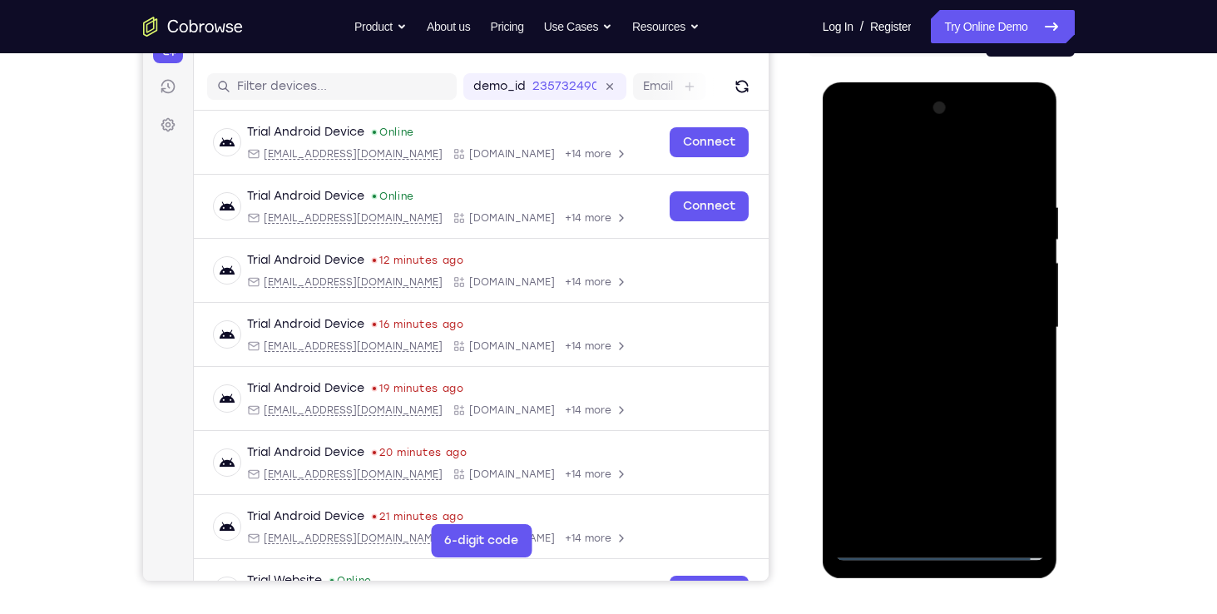
click at [1009, 323] on div at bounding box center [940, 328] width 210 height 466
click at [920, 359] on div at bounding box center [940, 328] width 210 height 466
click at [929, 313] on div at bounding box center [940, 328] width 210 height 466
click at [893, 294] on div at bounding box center [940, 328] width 210 height 466
click at [893, 326] on div at bounding box center [940, 328] width 210 height 466
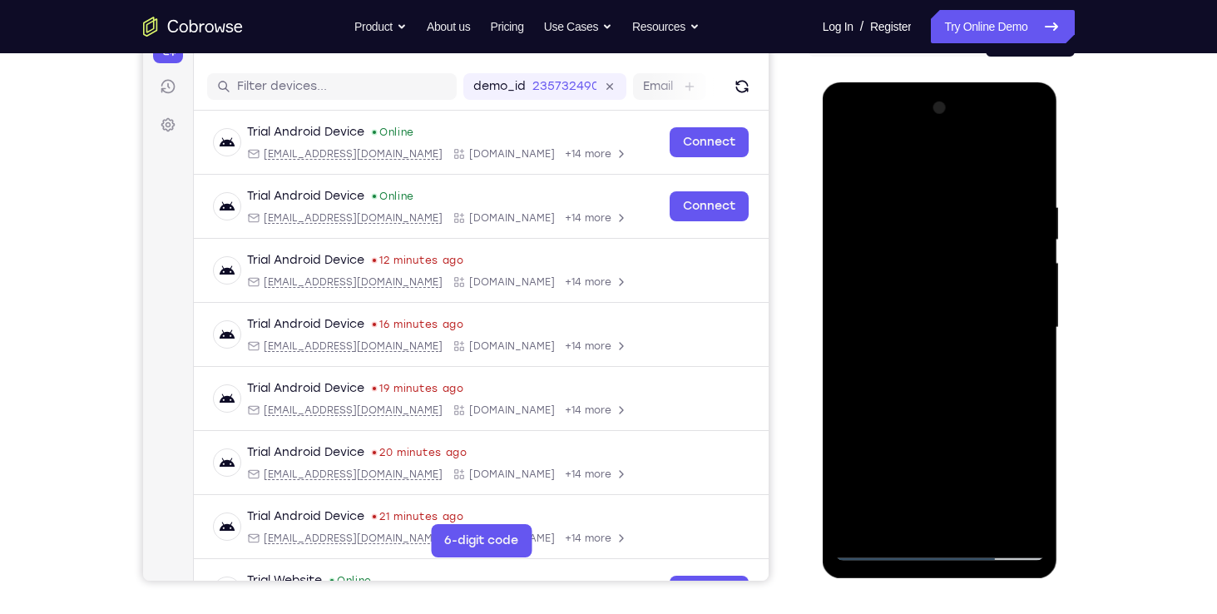
click at [938, 369] on div at bounding box center [940, 328] width 210 height 466
click at [898, 355] on div at bounding box center [940, 328] width 210 height 466
click at [890, 325] on div at bounding box center [940, 328] width 210 height 466
click at [937, 380] on div at bounding box center [940, 328] width 210 height 466
click at [904, 357] on div at bounding box center [940, 328] width 210 height 466
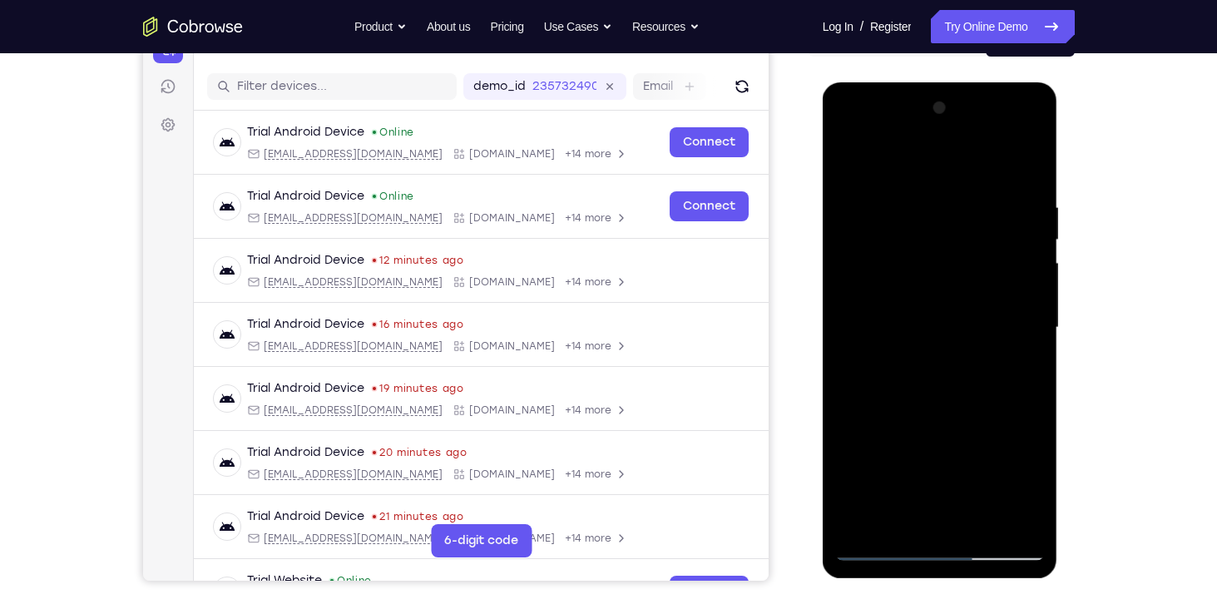
click at [900, 331] on div at bounding box center [940, 328] width 210 height 466
click at [933, 377] on div at bounding box center [940, 328] width 210 height 466
click at [896, 137] on div at bounding box center [940, 328] width 210 height 466
click at [881, 199] on div at bounding box center [940, 328] width 210 height 466
click at [871, 265] on div at bounding box center [940, 328] width 210 height 466
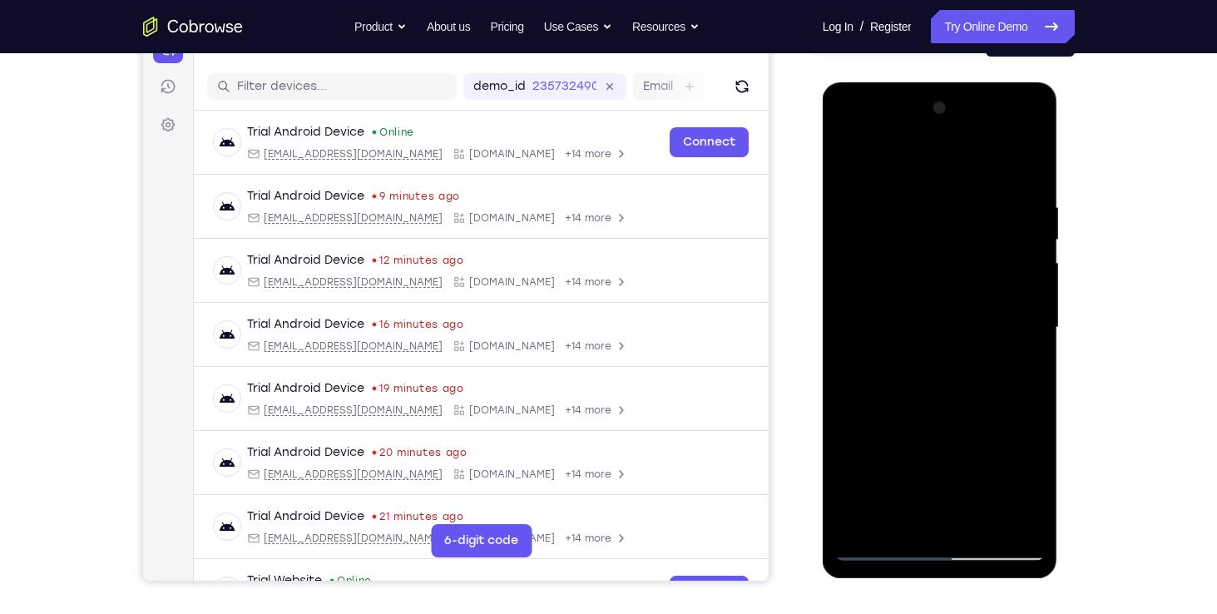
click at [872, 322] on div at bounding box center [940, 328] width 210 height 466
click at [875, 315] on div at bounding box center [940, 328] width 210 height 466
click at [895, 350] on div at bounding box center [940, 328] width 210 height 466
click at [940, 375] on div at bounding box center [940, 328] width 210 height 466
click at [1029, 316] on div at bounding box center [940, 328] width 210 height 466
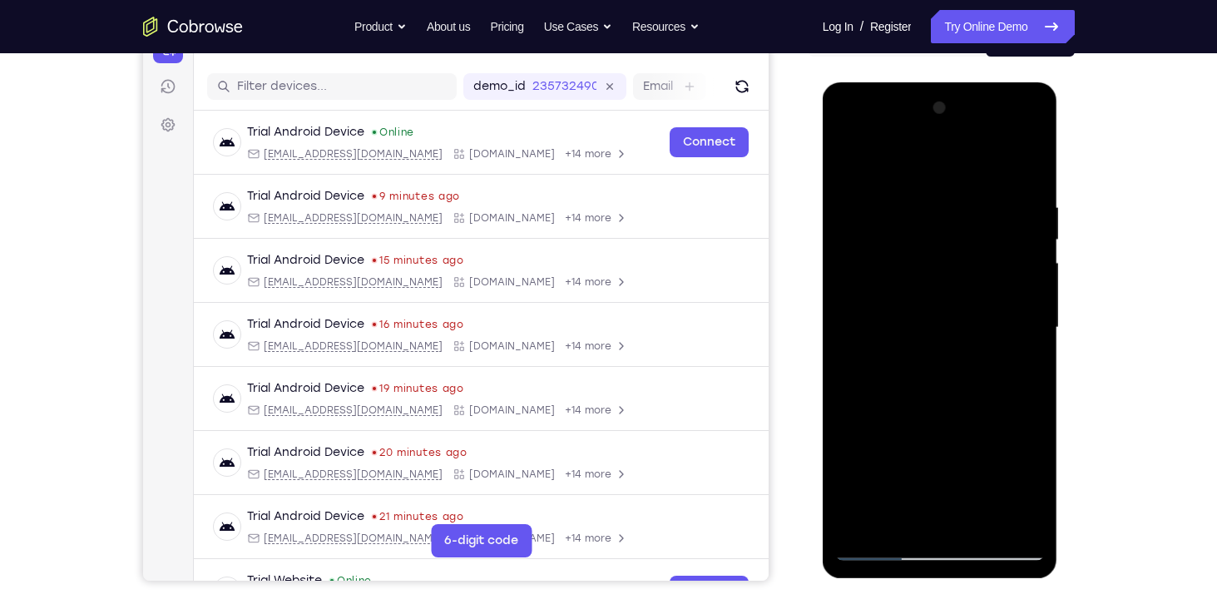
click at [855, 318] on div at bounding box center [940, 328] width 210 height 466
click at [892, 339] on div at bounding box center [940, 328] width 210 height 466
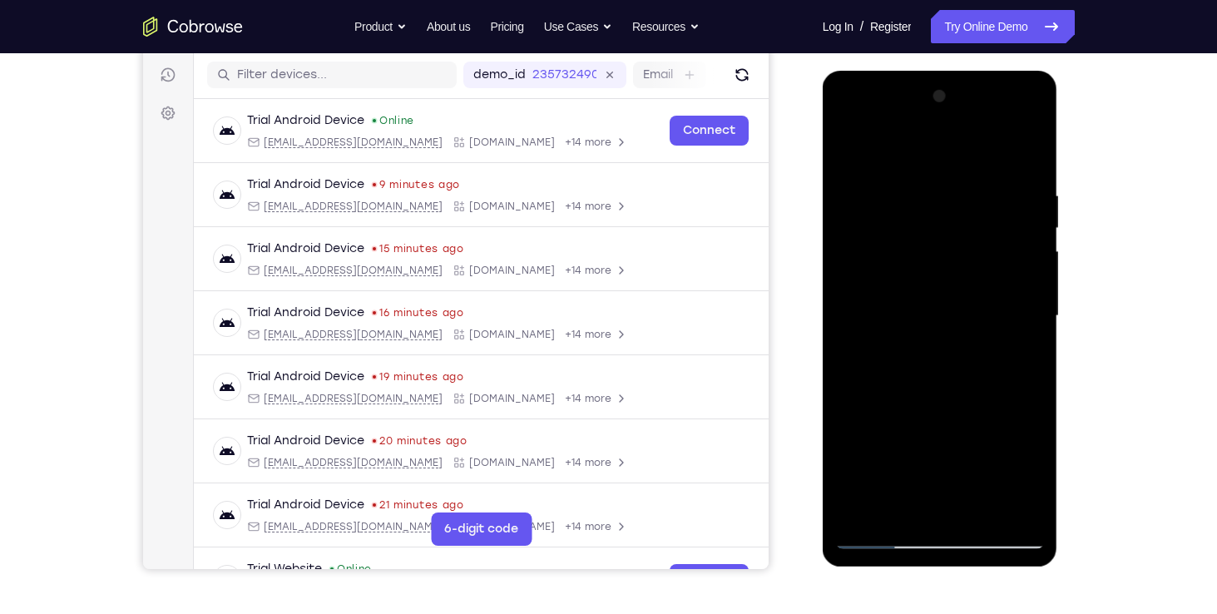
scroll to position [204, 0]
click at [964, 350] on div at bounding box center [940, 317] width 210 height 466
click at [909, 303] on div at bounding box center [940, 317] width 210 height 466
click at [901, 331] on div at bounding box center [940, 317] width 210 height 466
click at [931, 352] on div at bounding box center [940, 317] width 210 height 466
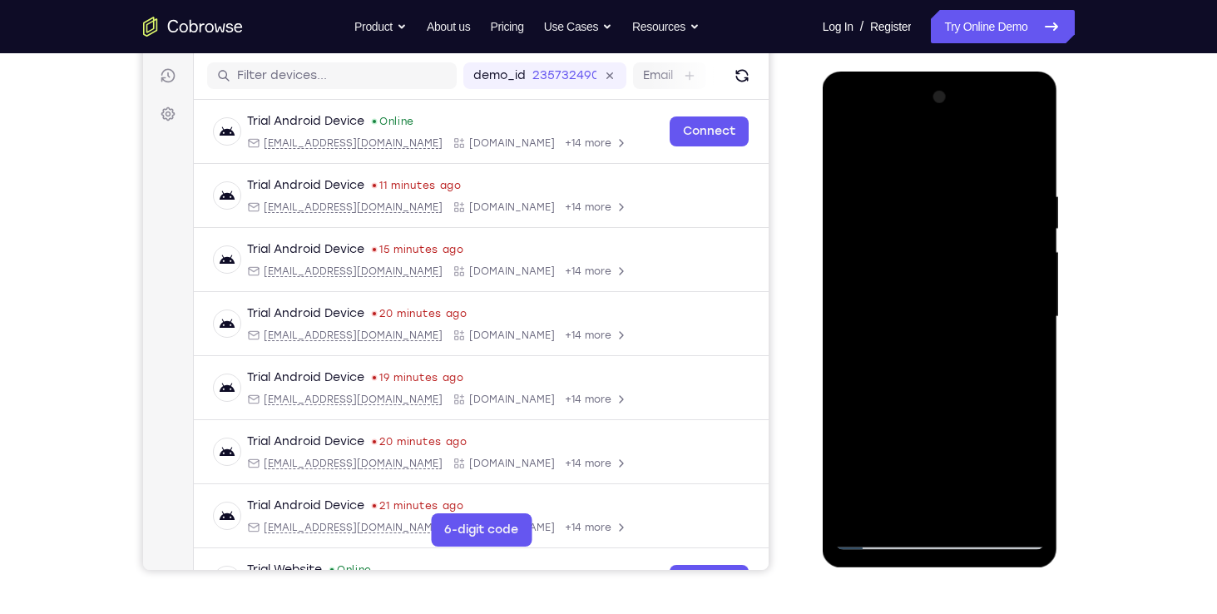
click at [944, 356] on div at bounding box center [940, 317] width 210 height 466
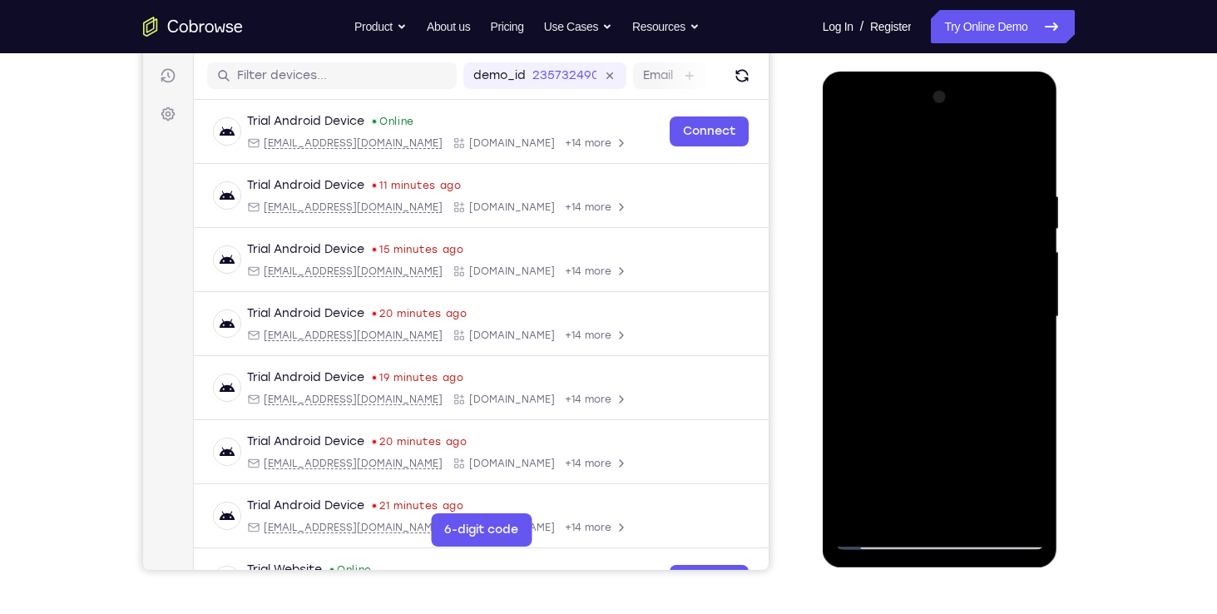
click at [944, 356] on div at bounding box center [940, 317] width 210 height 466
drag, startPoint x: 944, startPoint y: 356, endPoint x: 1161, endPoint y: -46, distance: 456.5
click at [1060, 72] on html "Online web based iOS Simulators and Android Emulators. Run iPhone, iPad, Mobile…" at bounding box center [941, 321] width 237 height 499
